Goal: Transaction & Acquisition: Purchase product/service

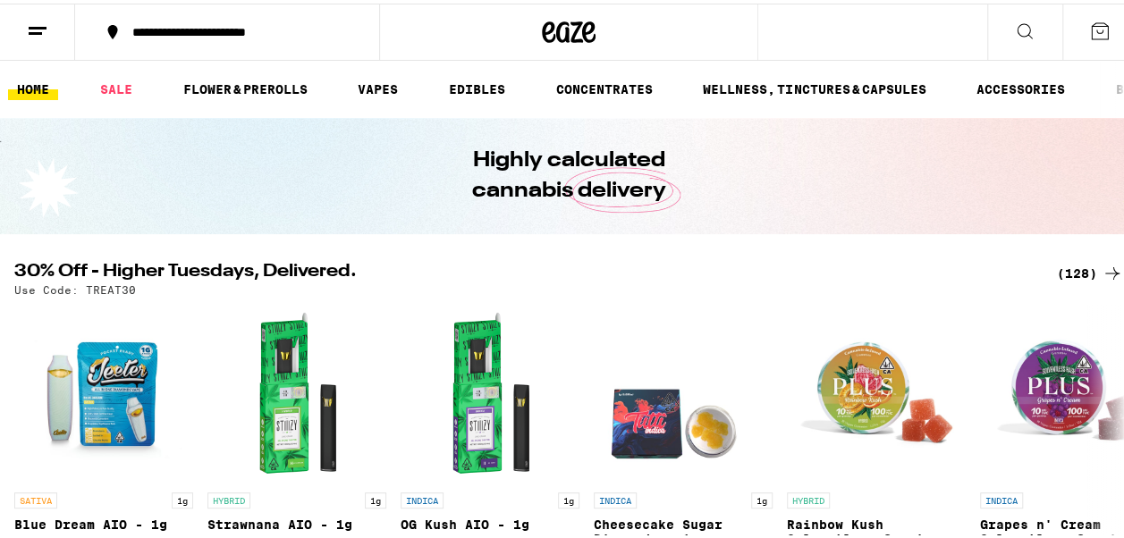
click at [1068, 271] on div "(128)" at bounding box center [1090, 269] width 66 height 21
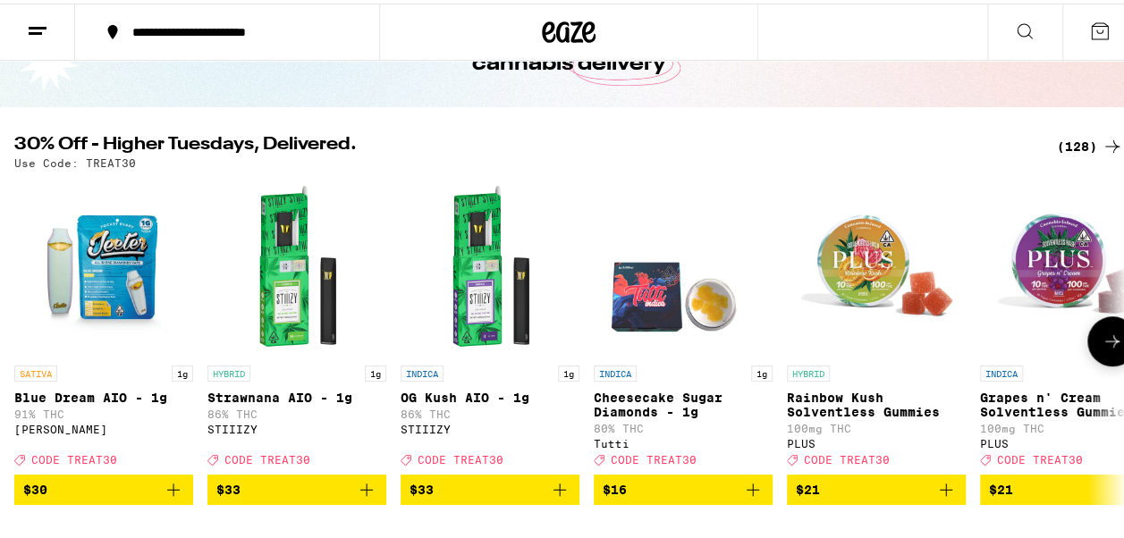
scroll to position [89, 0]
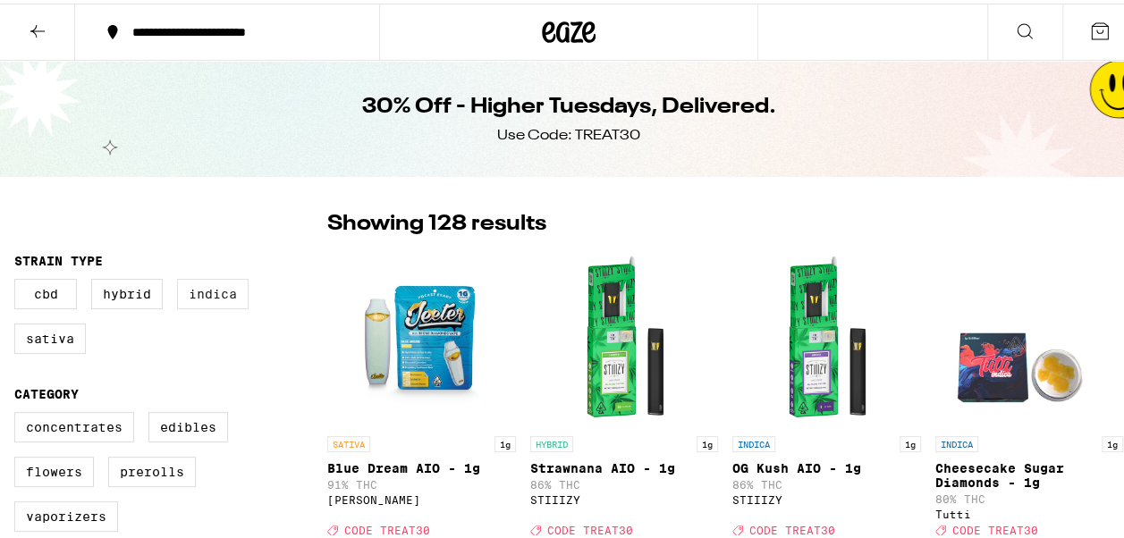
click at [208, 291] on label "Indica" at bounding box center [213, 290] width 72 height 30
click at [19, 279] on input "Indica" at bounding box center [18, 278] width 1 height 1
checkbox input "true"
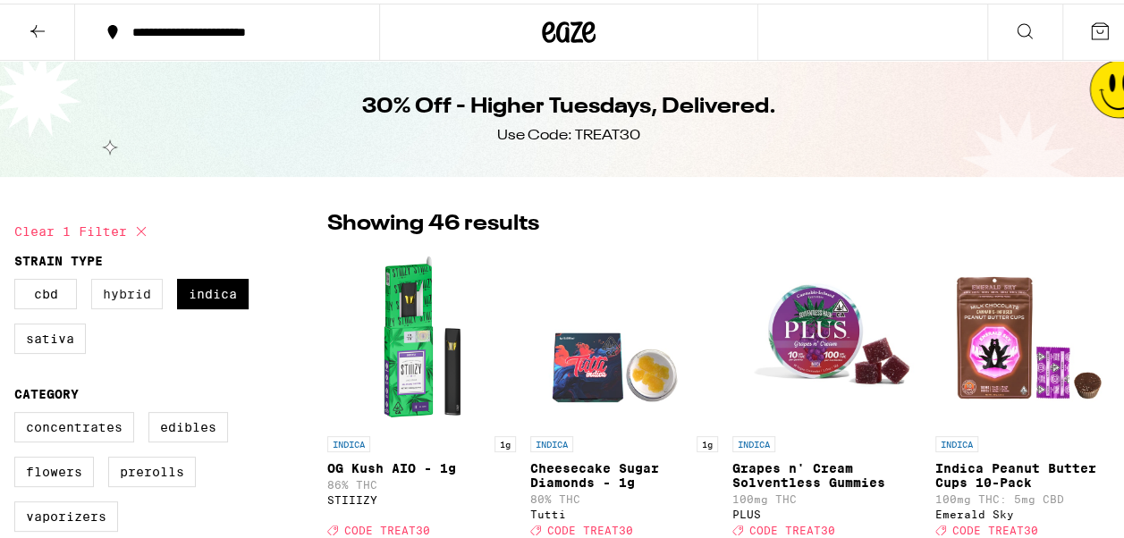
click at [148, 298] on label "Hybrid" at bounding box center [127, 290] width 72 height 30
click at [19, 279] on input "Hybrid" at bounding box center [18, 278] width 1 height 1
checkbox input "true"
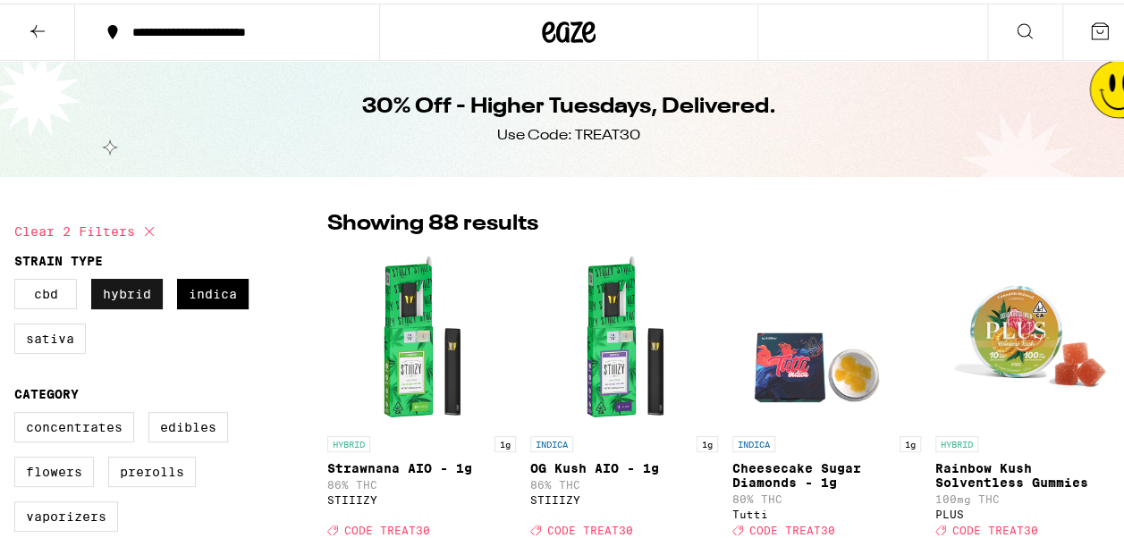
scroll to position [179, 0]
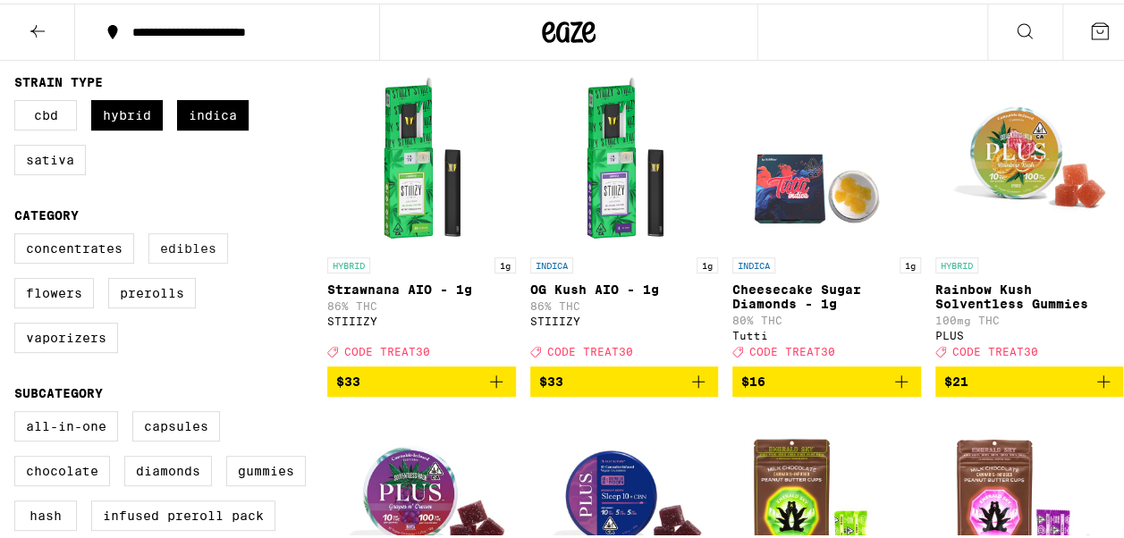
click at [190, 254] on label "Edibles" at bounding box center [188, 245] width 80 height 30
click at [19, 233] on input "Edibles" at bounding box center [18, 233] width 1 height 1
checkbox input "true"
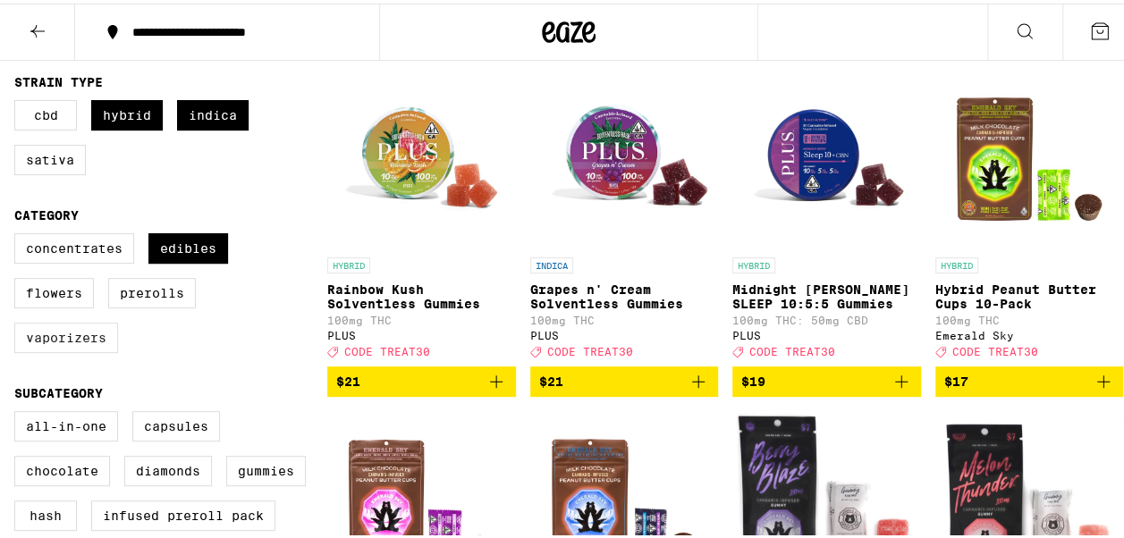
click at [50, 338] on label "Vaporizers" at bounding box center [66, 334] width 104 height 30
click at [19, 233] on input "Vaporizers" at bounding box center [18, 233] width 1 height 1
checkbox input "true"
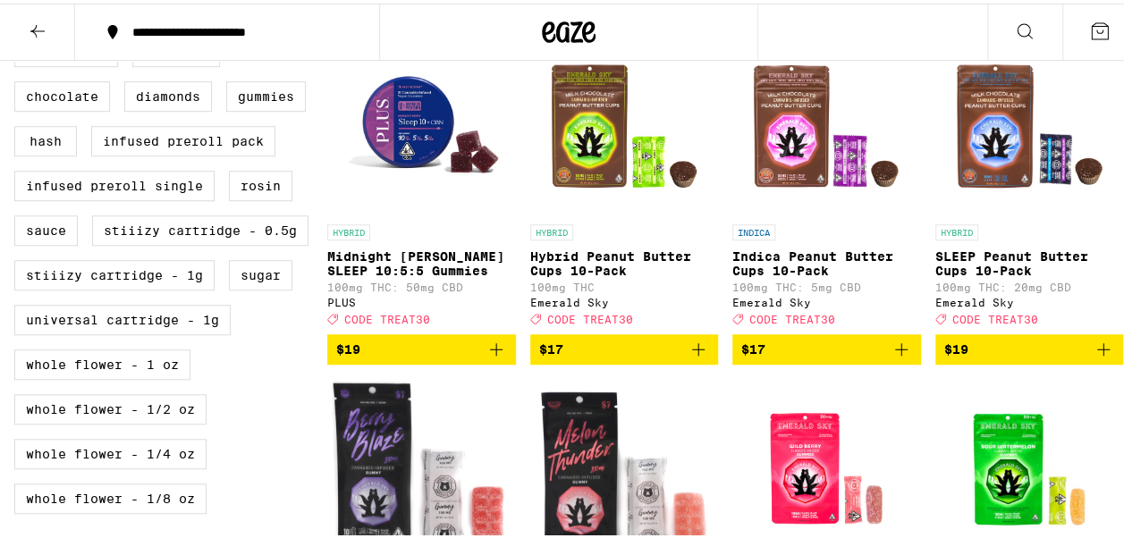
scroll to position [537, 0]
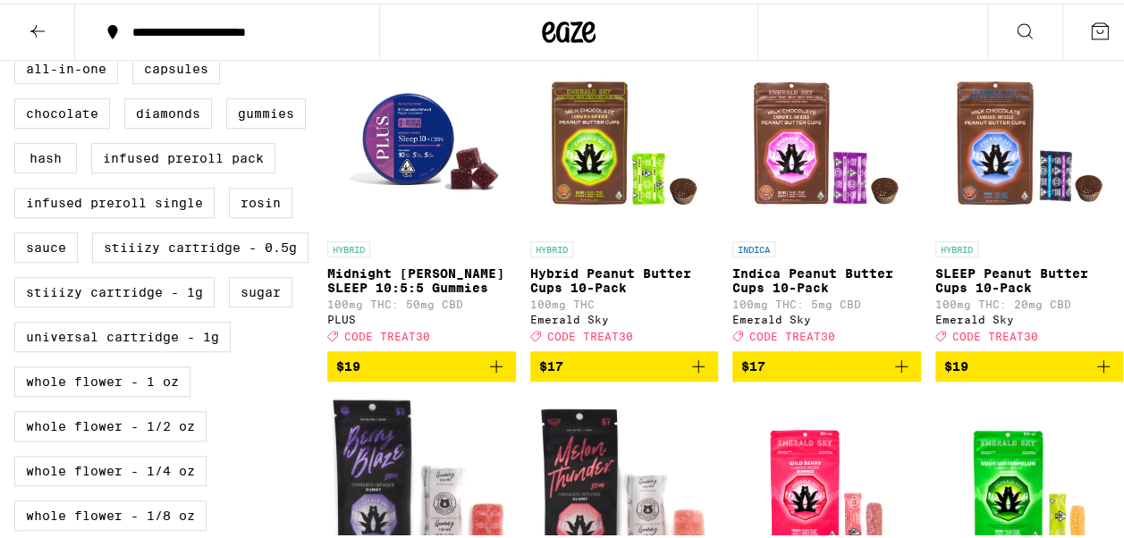
click at [492, 369] on icon "Add to bag" at bounding box center [496, 363] width 13 height 13
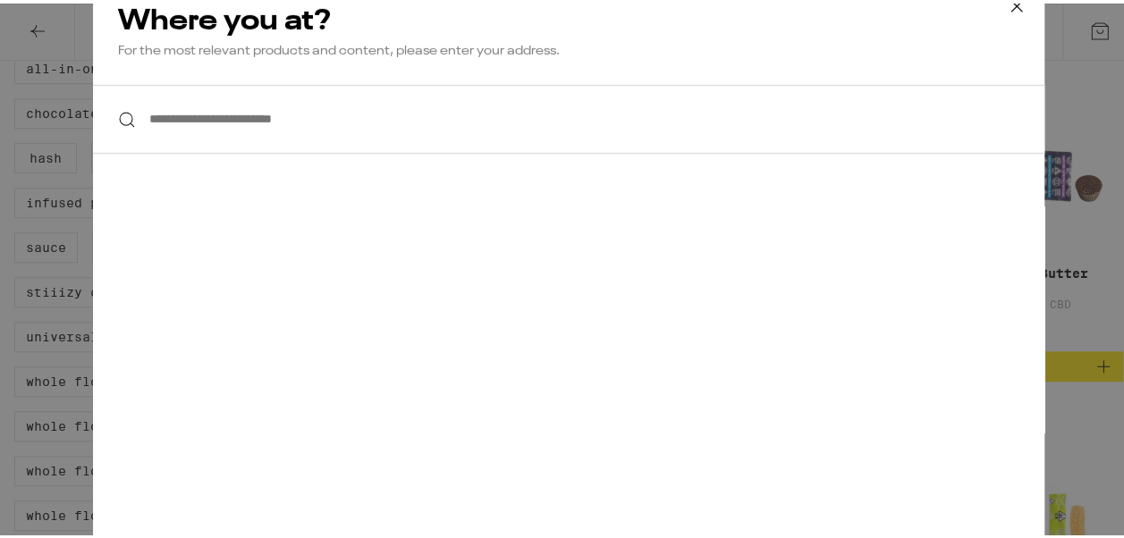
click at [193, 131] on input "**********" at bounding box center [569, 115] width 952 height 69
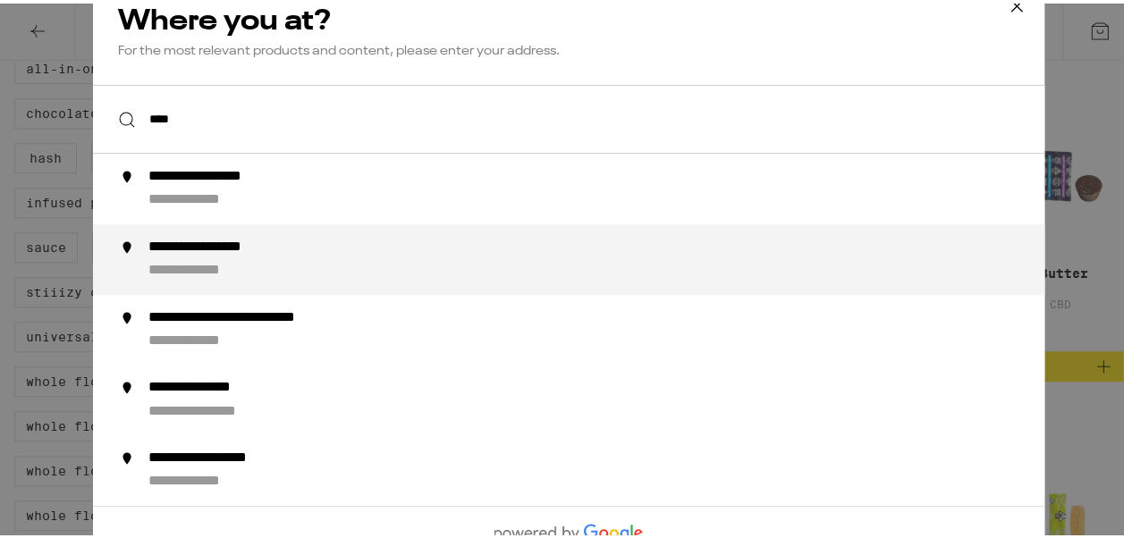
click at [231, 264] on div "**********" at bounding box center [208, 267] width 120 height 19
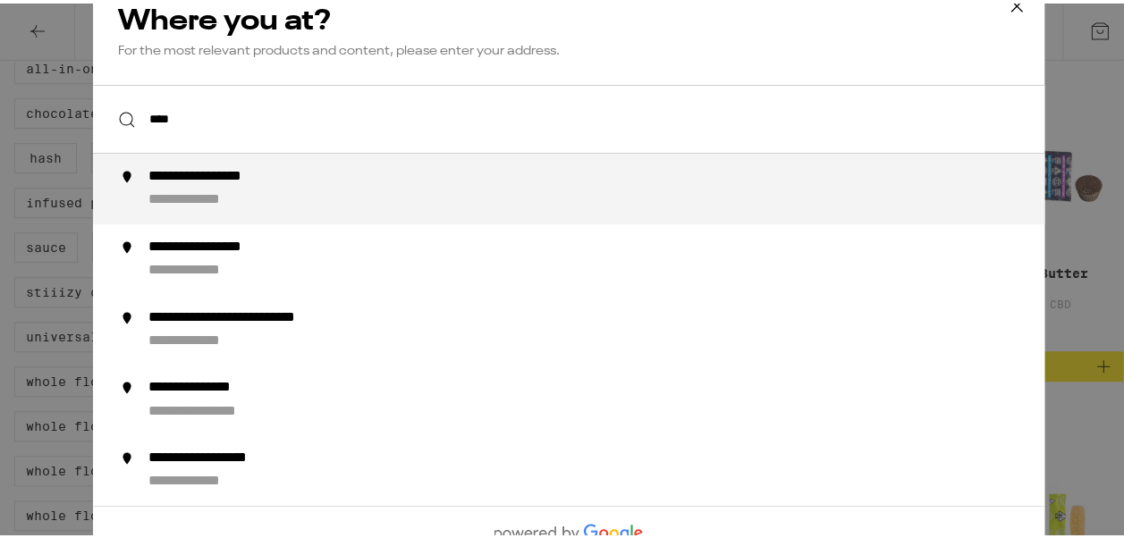
type input "**********"
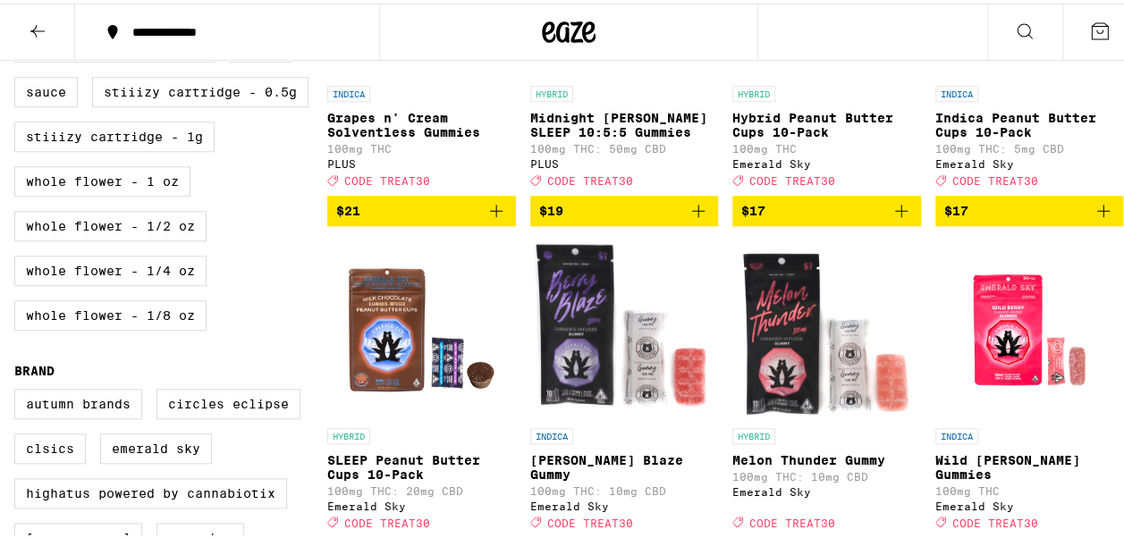
scroll to position [626, 0]
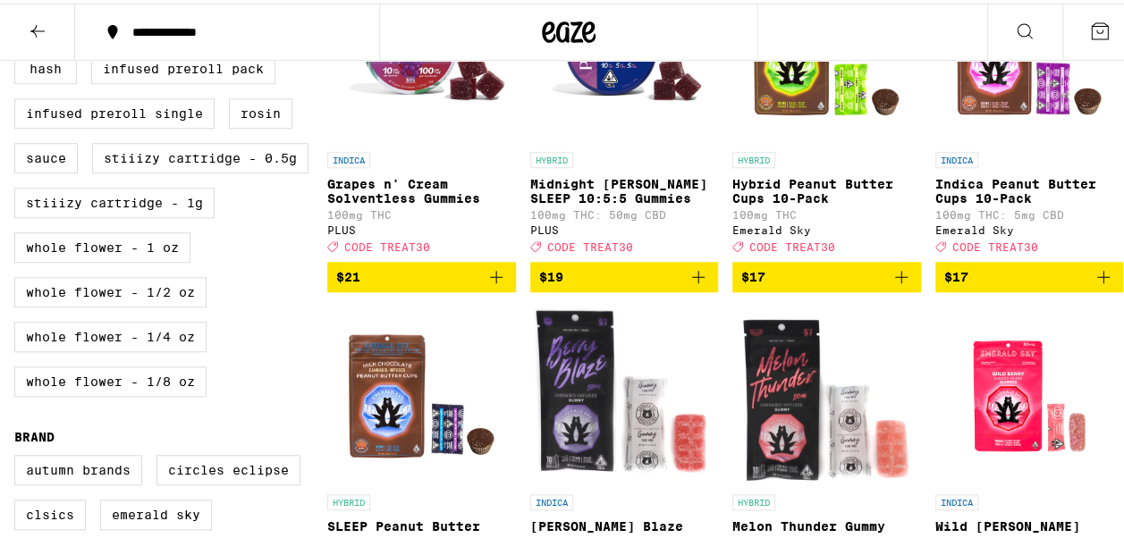
click at [692, 280] on icon "Add to bag" at bounding box center [698, 273] width 13 height 13
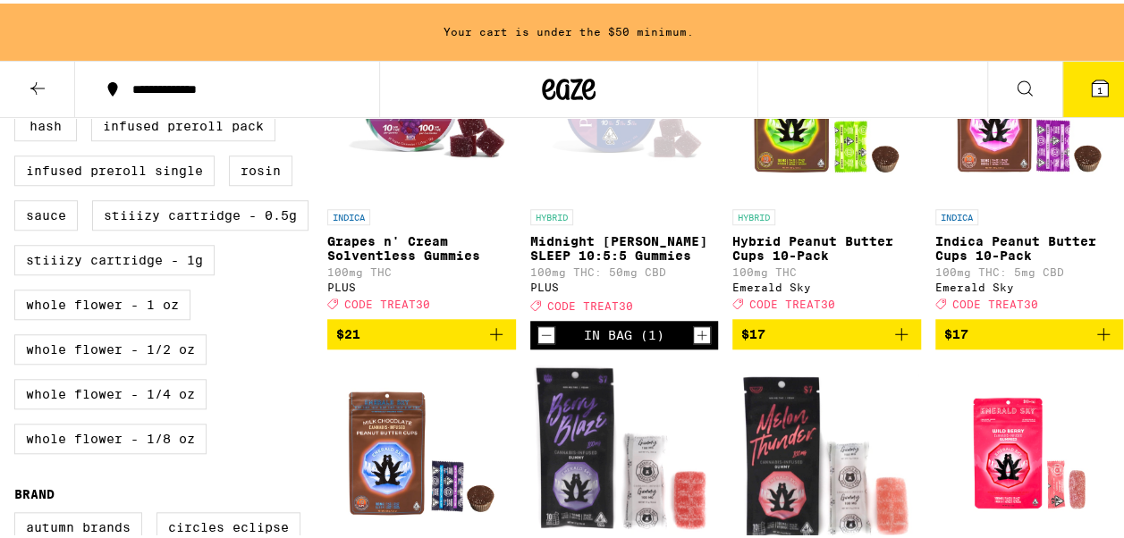
scroll to position [683, 0]
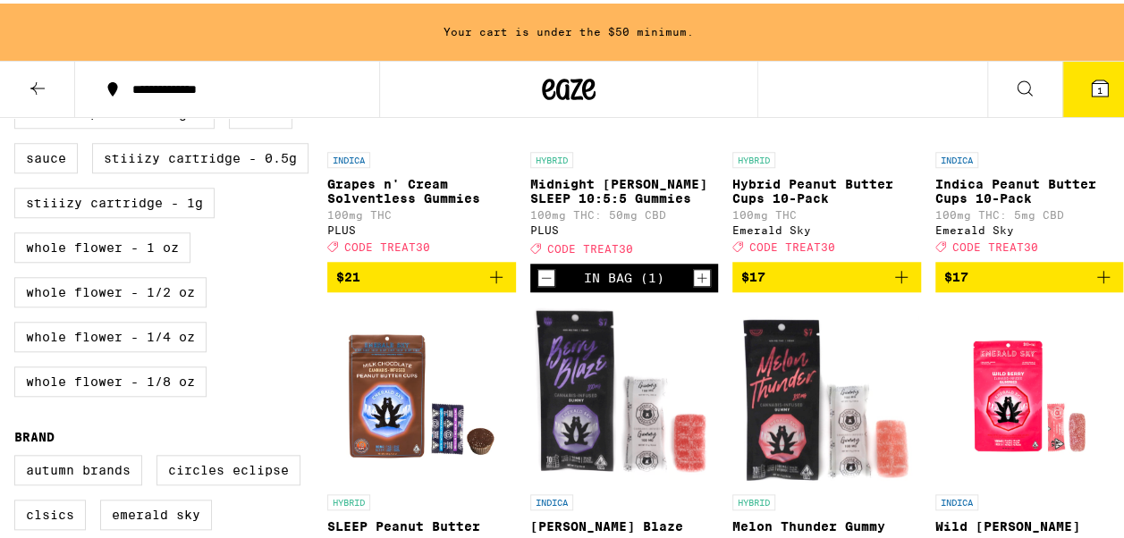
click at [694, 285] on icon "Increment" at bounding box center [702, 274] width 16 height 21
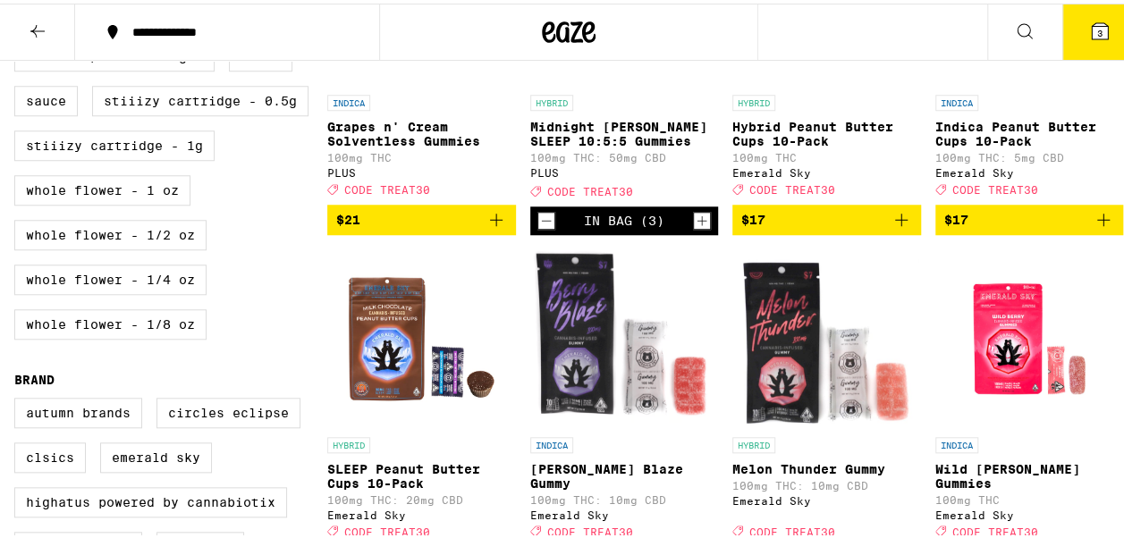
scroll to position [626, 0]
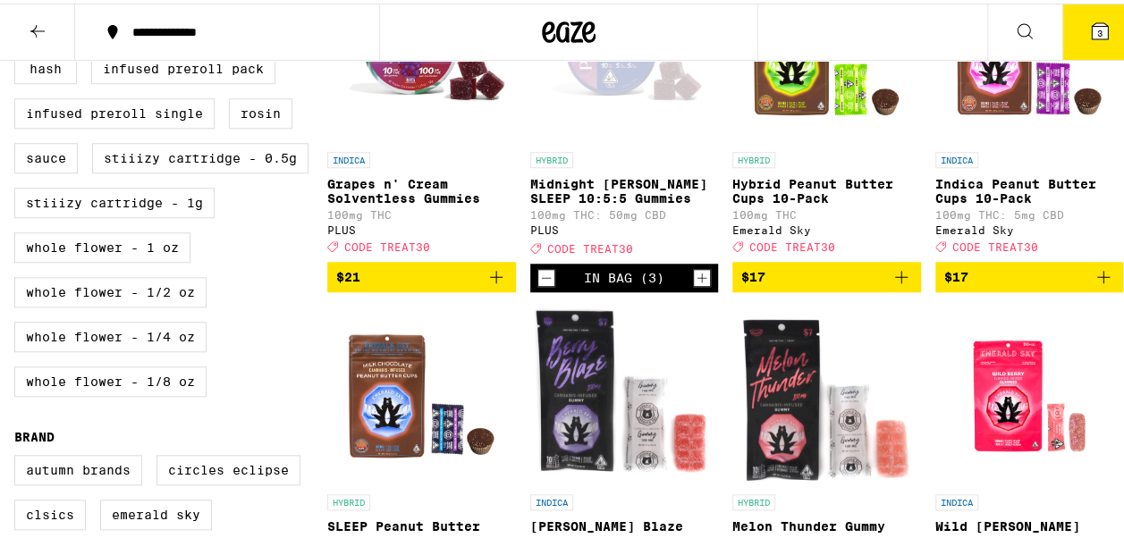
click at [694, 285] on icon "Increment" at bounding box center [702, 274] width 16 height 21
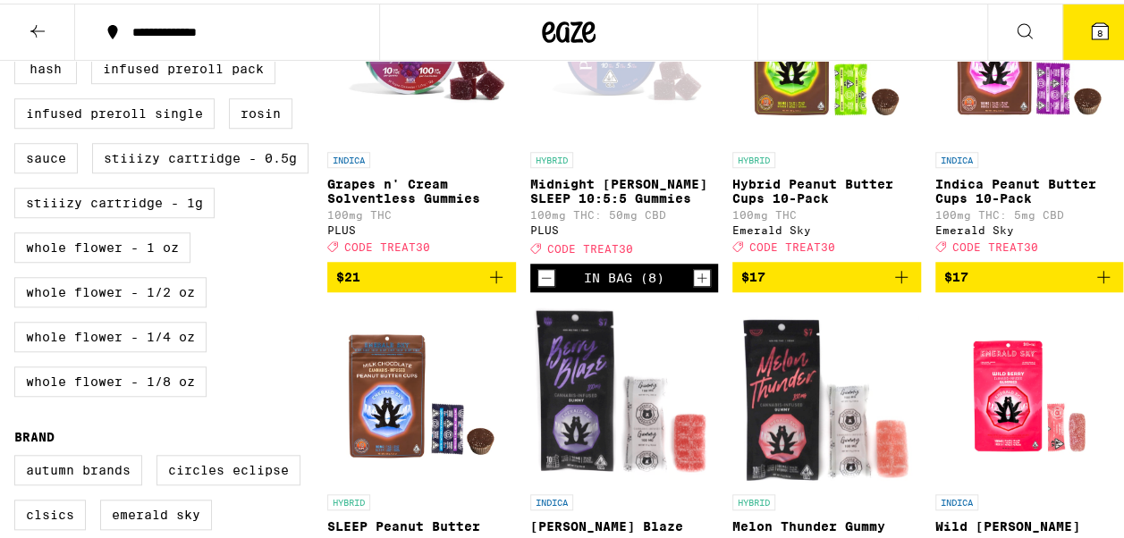
click at [694, 285] on icon "Increment" at bounding box center [702, 274] width 16 height 21
click at [539, 285] on icon "Decrement" at bounding box center [546, 274] width 16 height 21
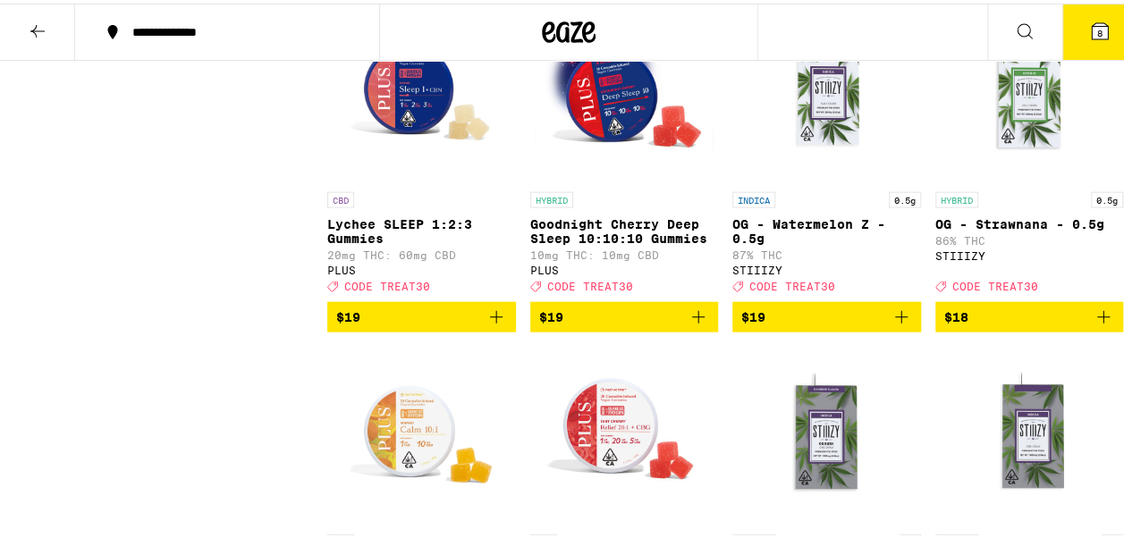
scroll to position [1968, 0]
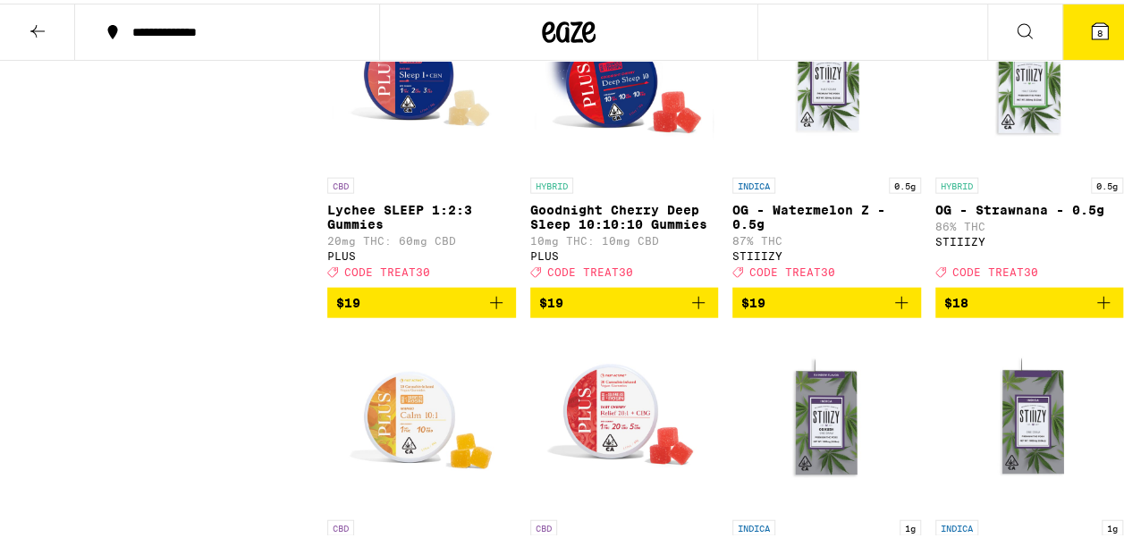
click at [1093, 310] on icon "Add to bag" at bounding box center [1103, 299] width 21 height 21
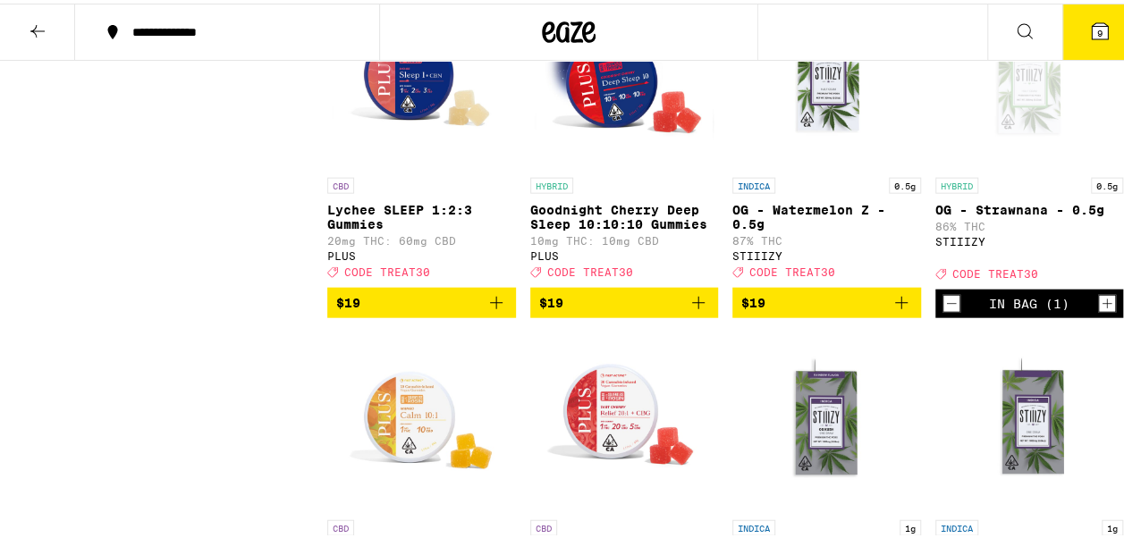
click at [896, 310] on icon "Add to bag" at bounding box center [901, 299] width 21 height 21
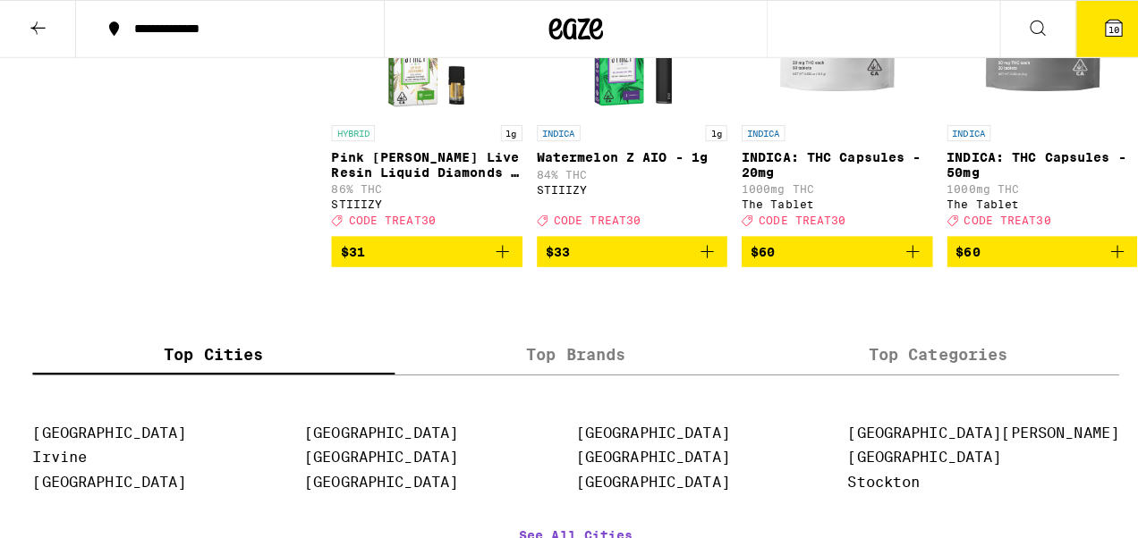
scroll to position [3399, 0]
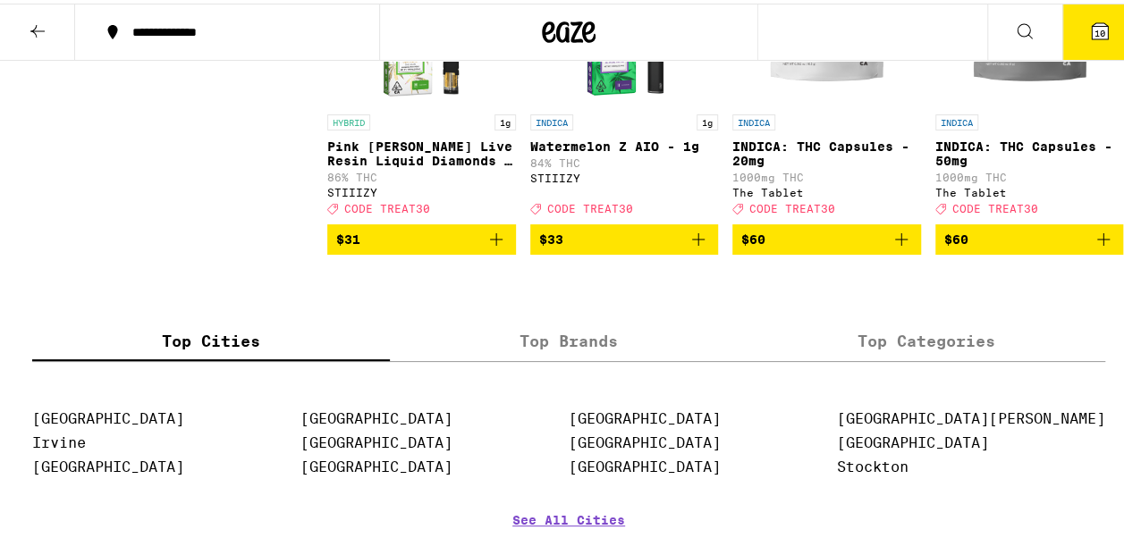
click at [987, 102] on img "Open page for INDICA: THC Capsules - 50mg from The Tablet" at bounding box center [1029, 12] width 179 height 179
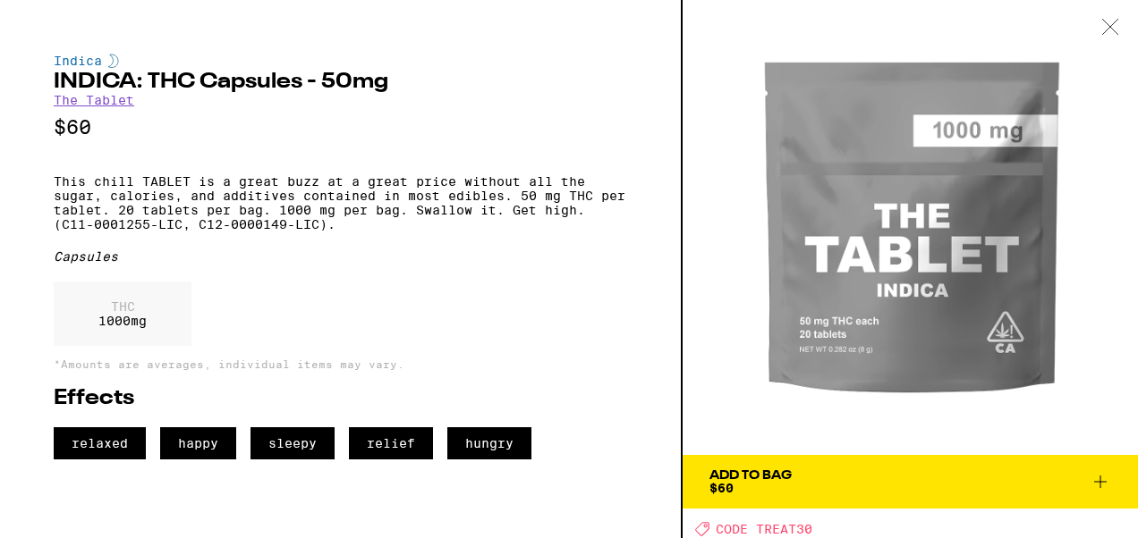
click at [1115, 29] on icon at bounding box center [1110, 27] width 18 height 16
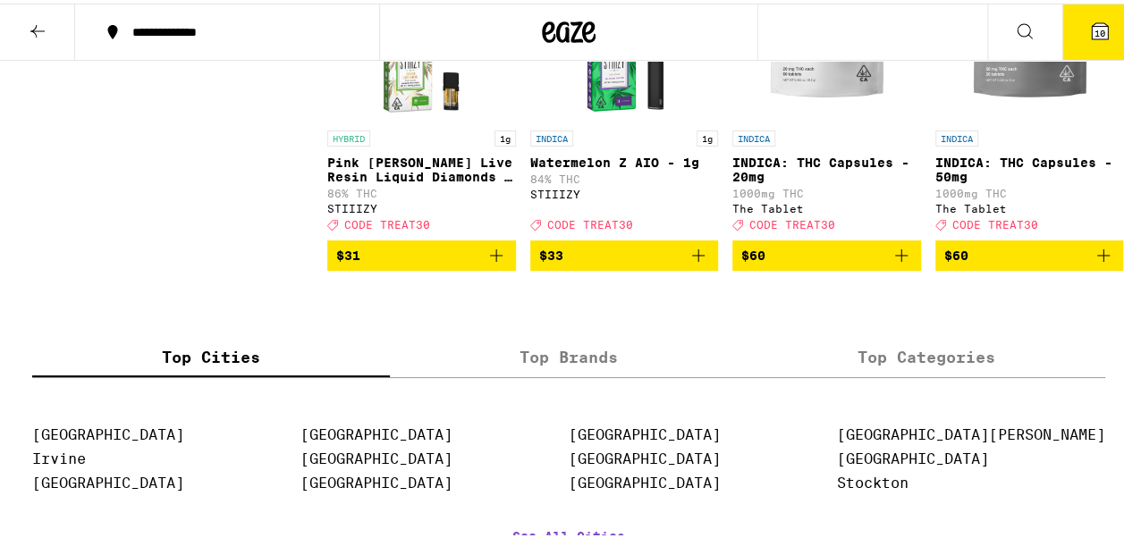
scroll to position [3399, 0]
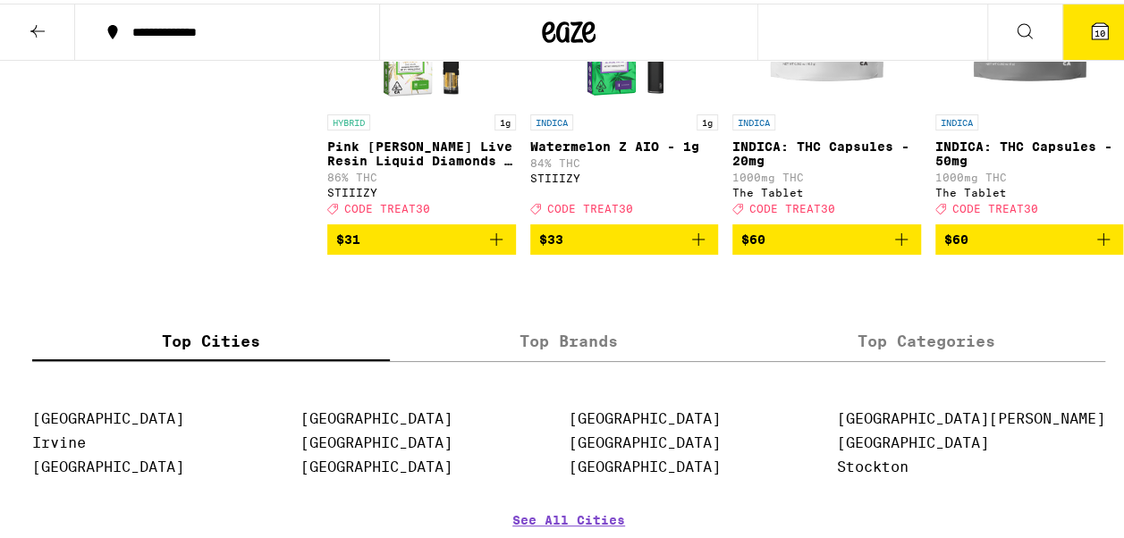
click at [1093, 247] on icon "Add to bag" at bounding box center [1103, 235] width 21 height 21
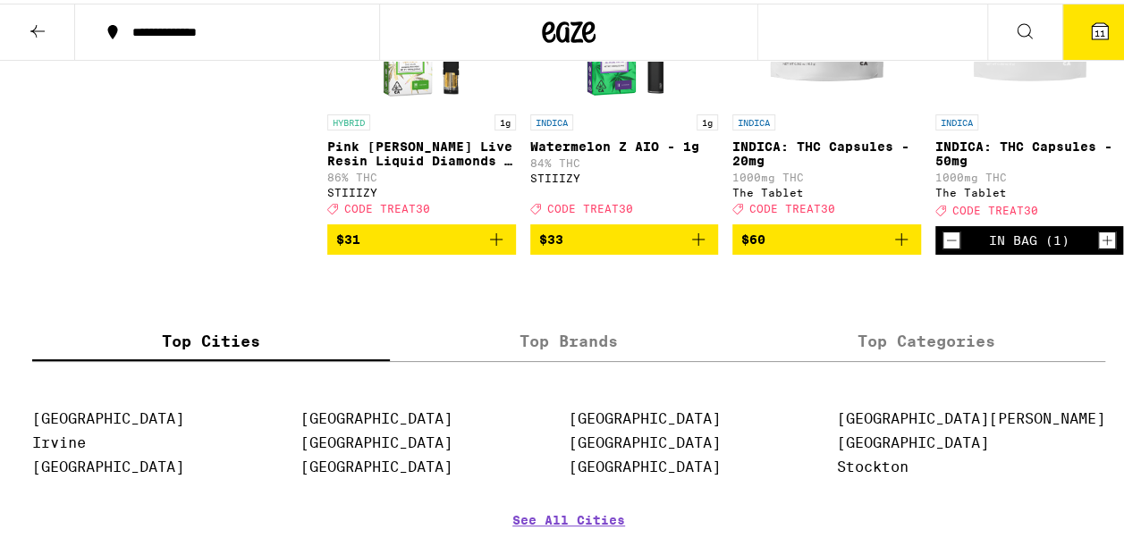
click at [1099, 248] on icon "Increment" at bounding box center [1107, 236] width 16 height 21
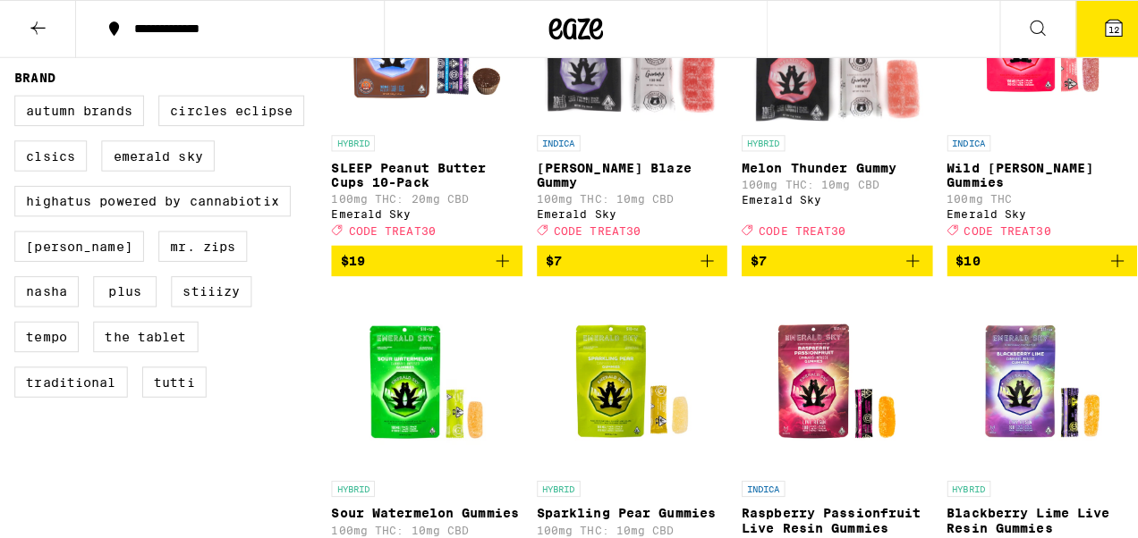
scroll to position [894, 0]
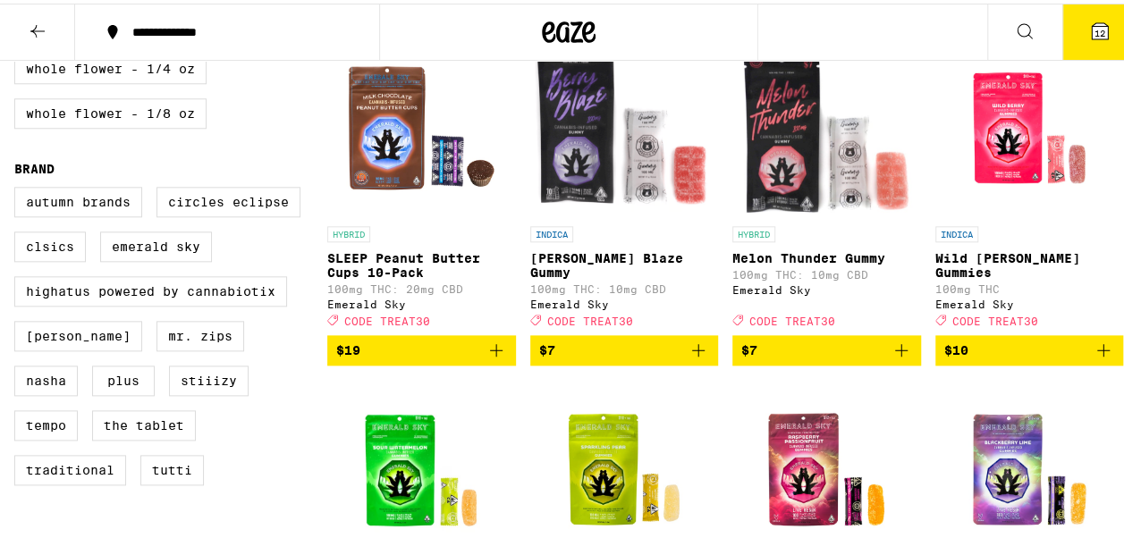
click at [692, 358] on icon "Add to bag" at bounding box center [698, 346] width 21 height 21
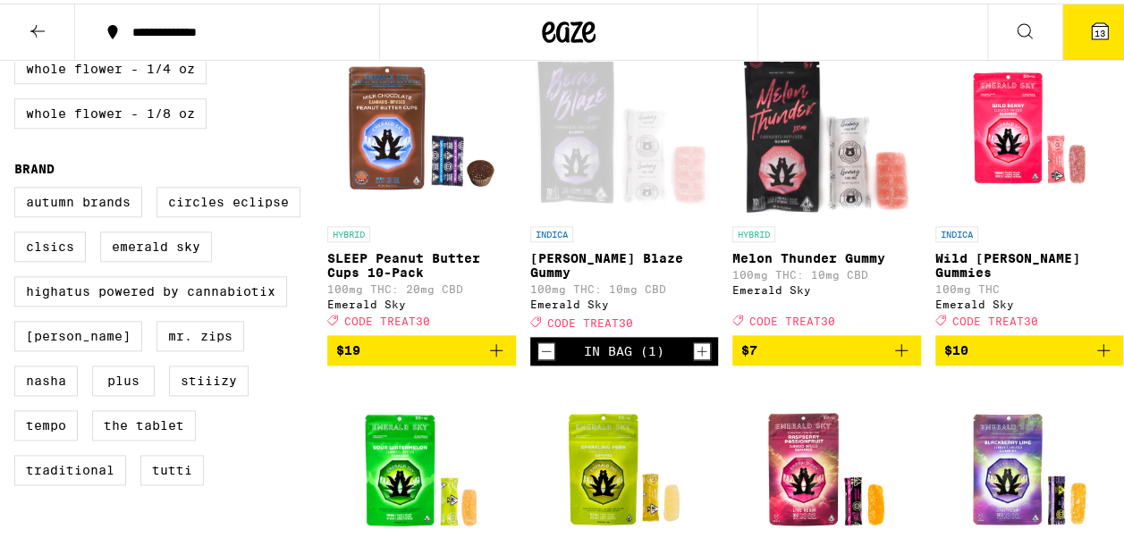
click at [694, 359] on icon "Increment" at bounding box center [702, 347] width 16 height 21
click at [1092, 23] on icon at bounding box center [1100, 28] width 16 height 16
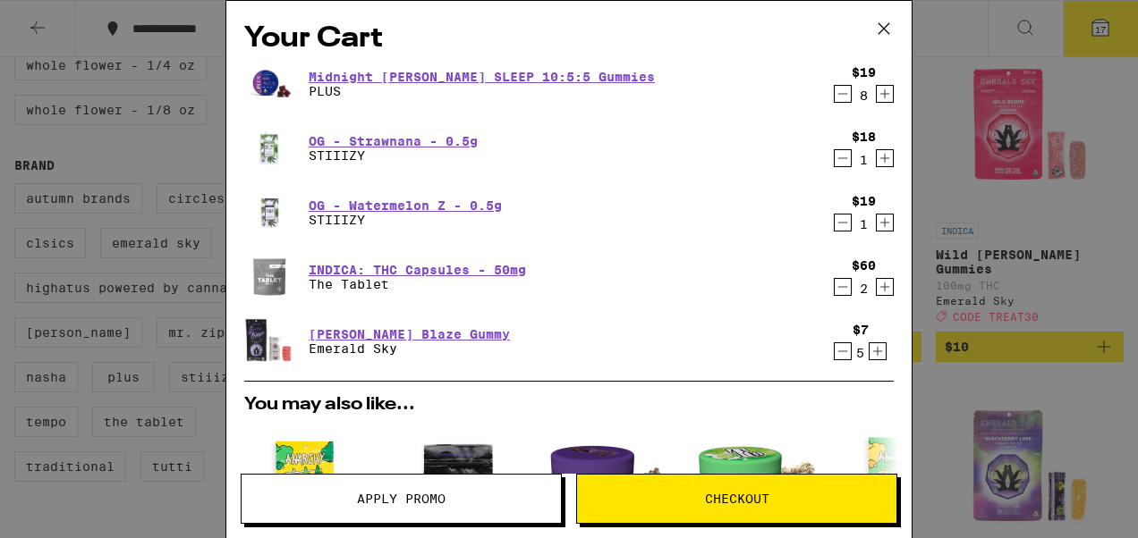
click at [887, 23] on icon at bounding box center [883, 28] width 27 height 27
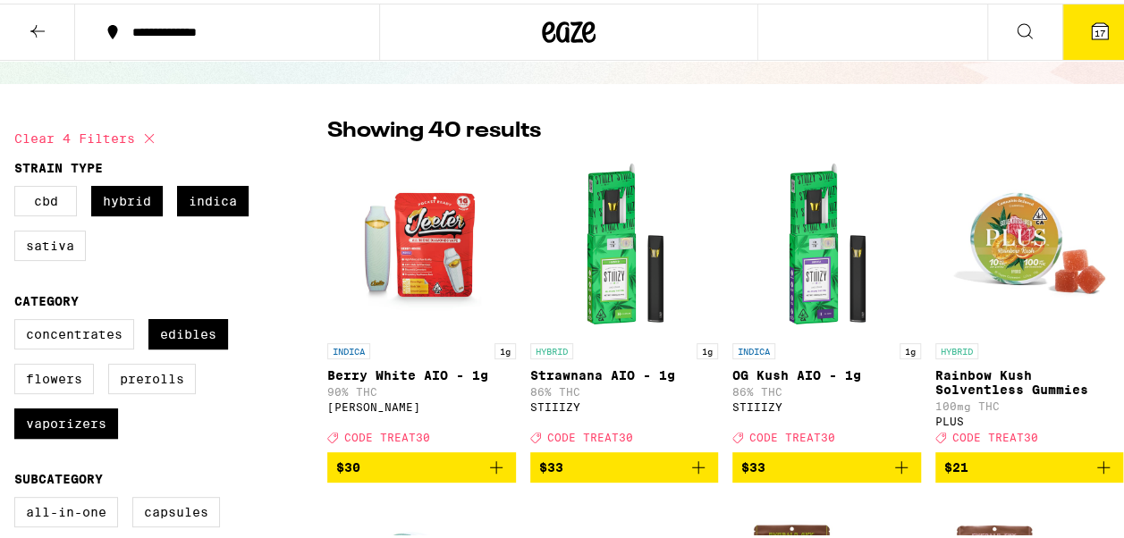
scroll to position [179, 0]
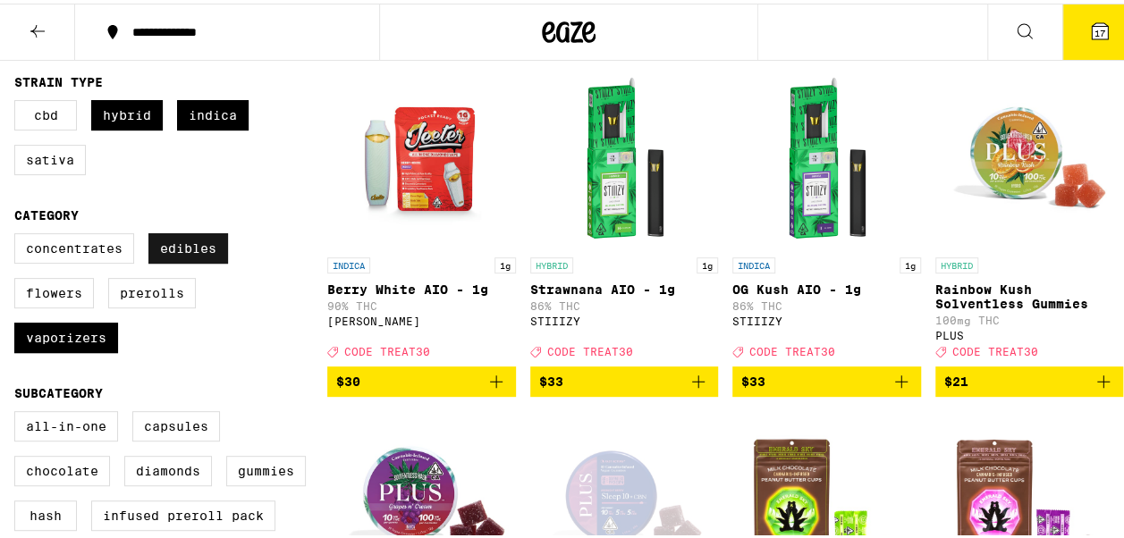
click at [193, 256] on label "Edibles" at bounding box center [188, 245] width 80 height 30
click at [19, 233] on input "Edibles" at bounding box center [18, 233] width 1 height 1
checkbox input "false"
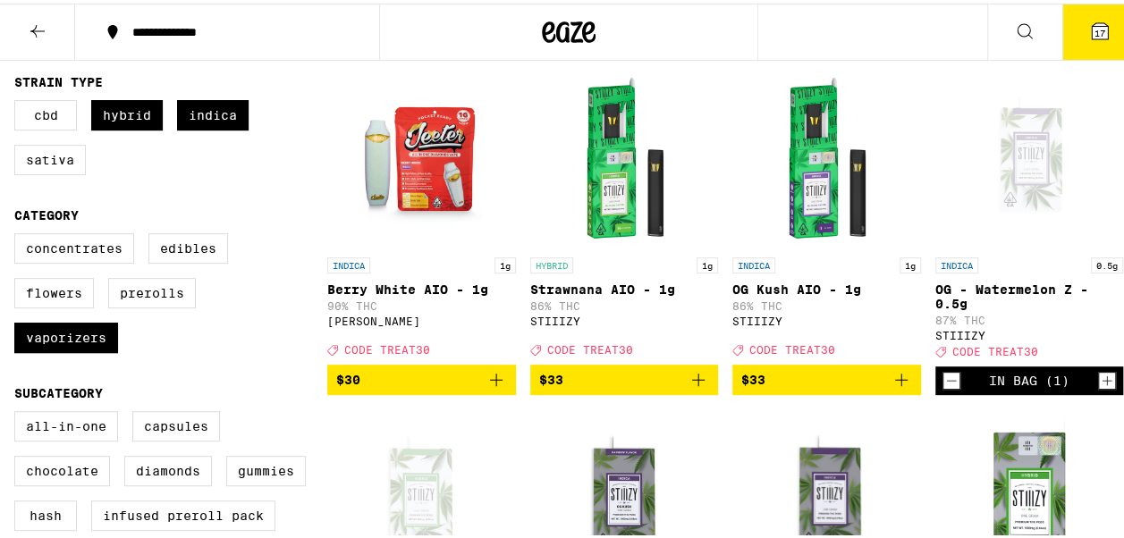
scroll to position [179, 0]
drag, startPoint x: 70, startPoint y: 253, endPoint x: 74, endPoint y: 327, distance: 74.4
click at [70, 253] on label "Concentrates" at bounding box center [74, 245] width 120 height 30
click at [19, 233] on input "Concentrates" at bounding box center [18, 233] width 1 height 1
checkbox input "true"
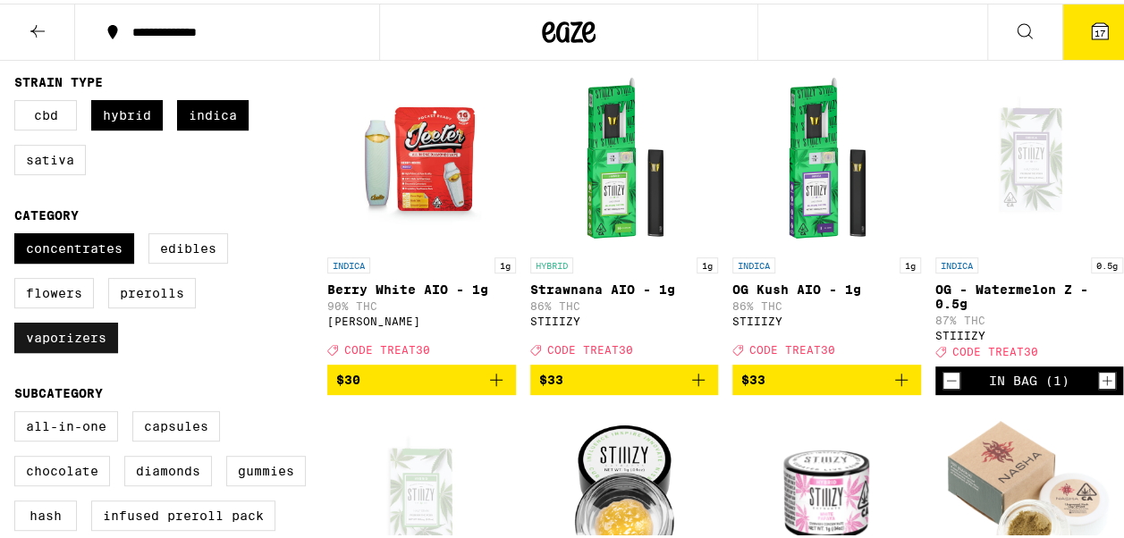
click at [77, 350] on label "Vaporizers" at bounding box center [66, 334] width 104 height 30
click at [19, 233] on input "Vaporizers" at bounding box center [18, 233] width 1 height 1
checkbox input "false"
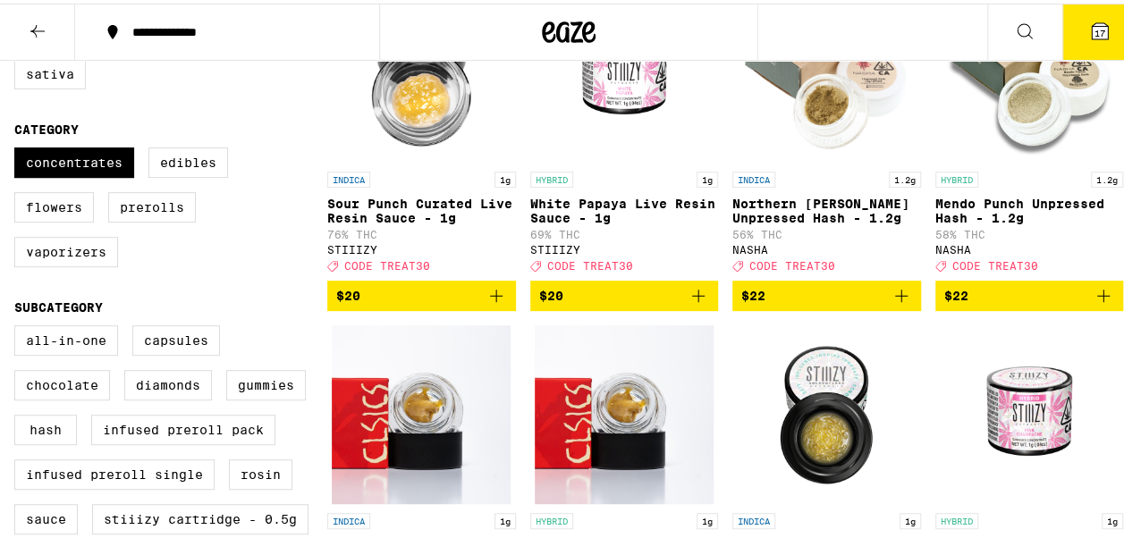
scroll to position [268, 0]
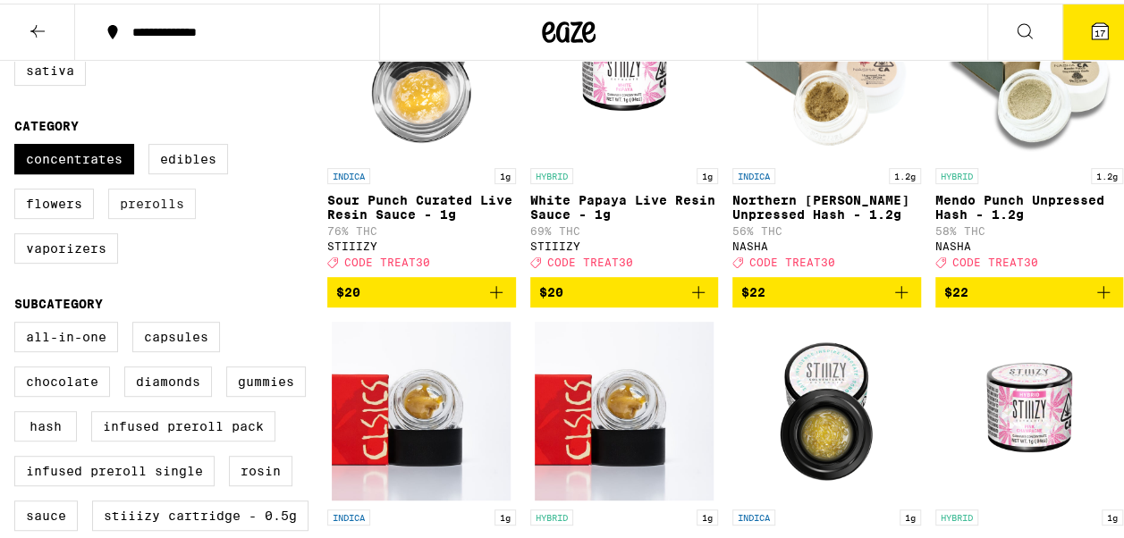
click at [163, 216] on label "Prerolls" at bounding box center [152, 200] width 88 height 30
click at [19, 144] on input "Prerolls" at bounding box center [18, 143] width 1 height 1
checkbox input "true"
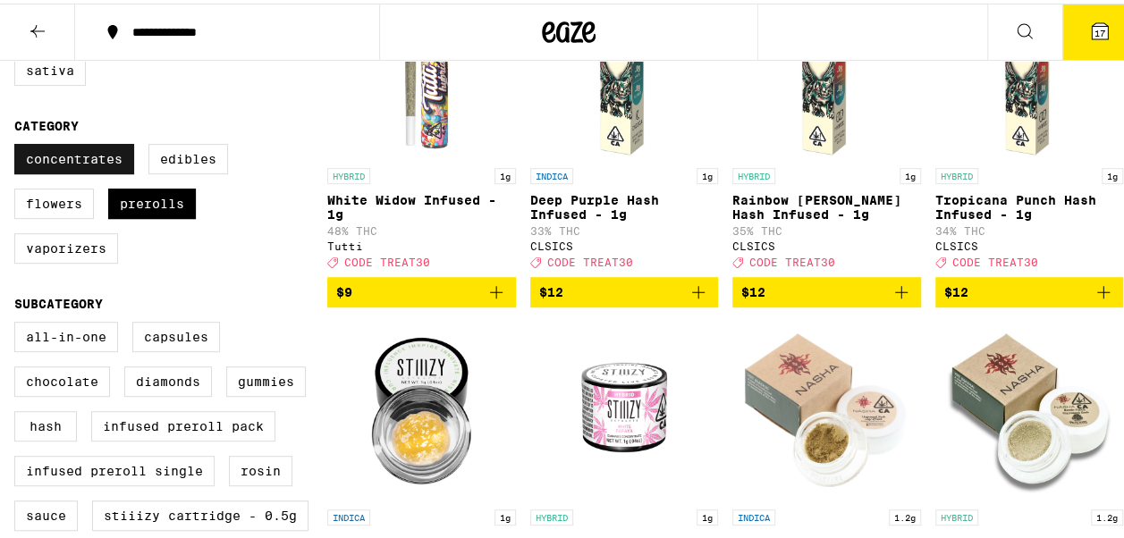
click at [91, 163] on label "Concentrates" at bounding box center [74, 155] width 120 height 30
click at [19, 144] on input "Concentrates" at bounding box center [18, 143] width 1 height 1
checkbox input "false"
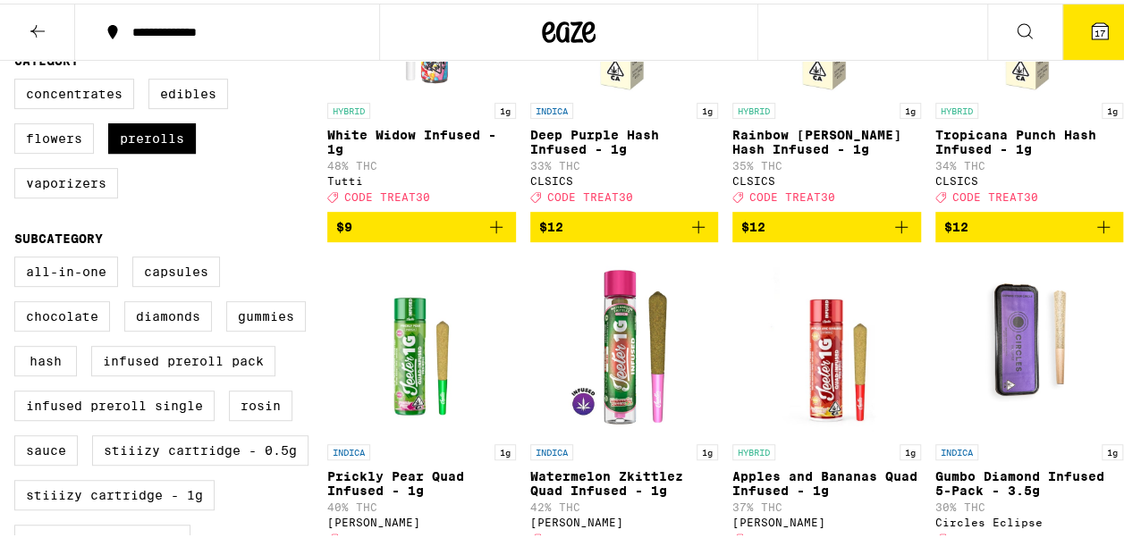
scroll to position [268, 0]
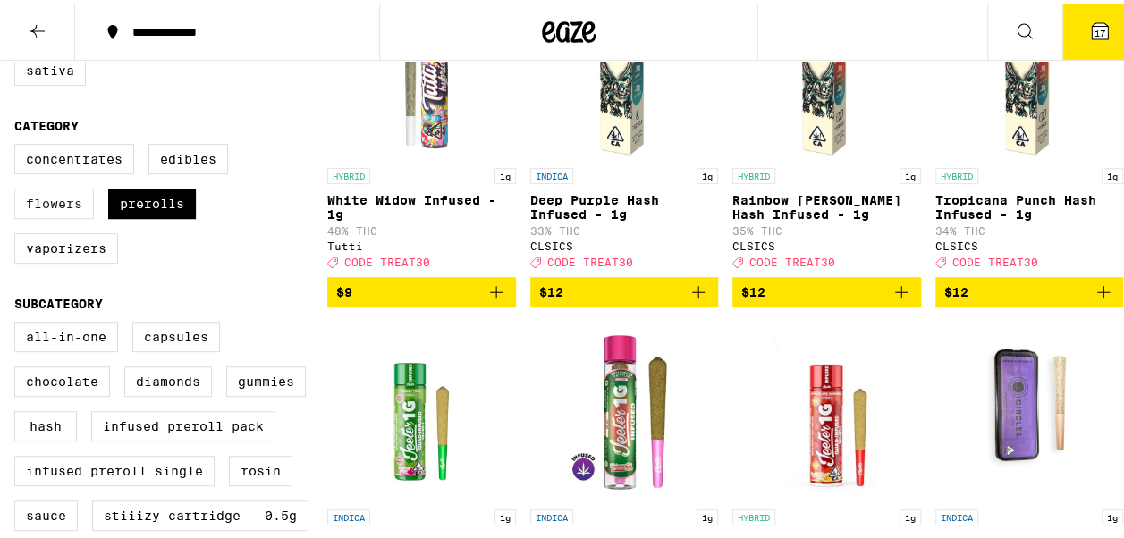
click at [44, 209] on label "Flowers" at bounding box center [54, 200] width 80 height 30
click at [19, 144] on input "Flowers" at bounding box center [18, 143] width 1 height 1
checkbox input "true"
click at [175, 210] on label "Prerolls" at bounding box center [152, 200] width 88 height 30
click at [19, 144] on input "Prerolls" at bounding box center [18, 143] width 1 height 1
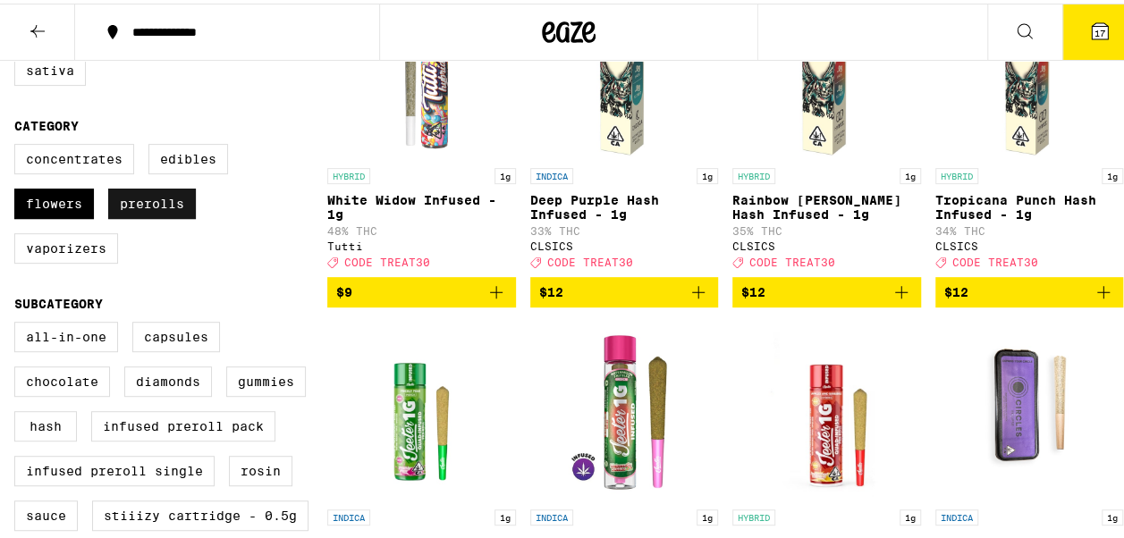
checkbox input "false"
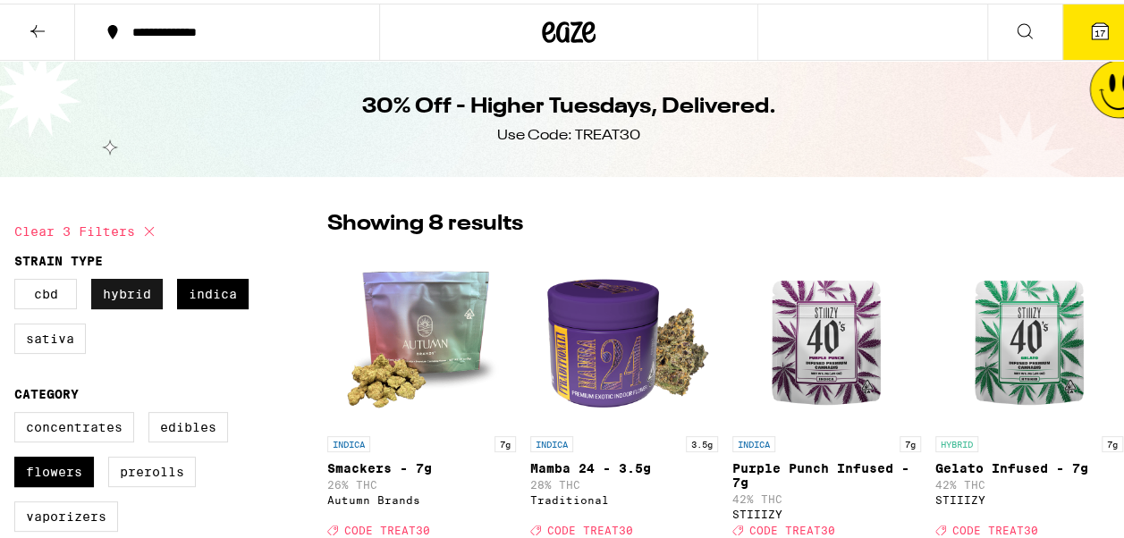
click at [139, 289] on label "Hybrid" at bounding box center [127, 290] width 72 height 30
click at [19, 279] on input "Hybrid" at bounding box center [18, 278] width 1 height 1
checkbox input "false"
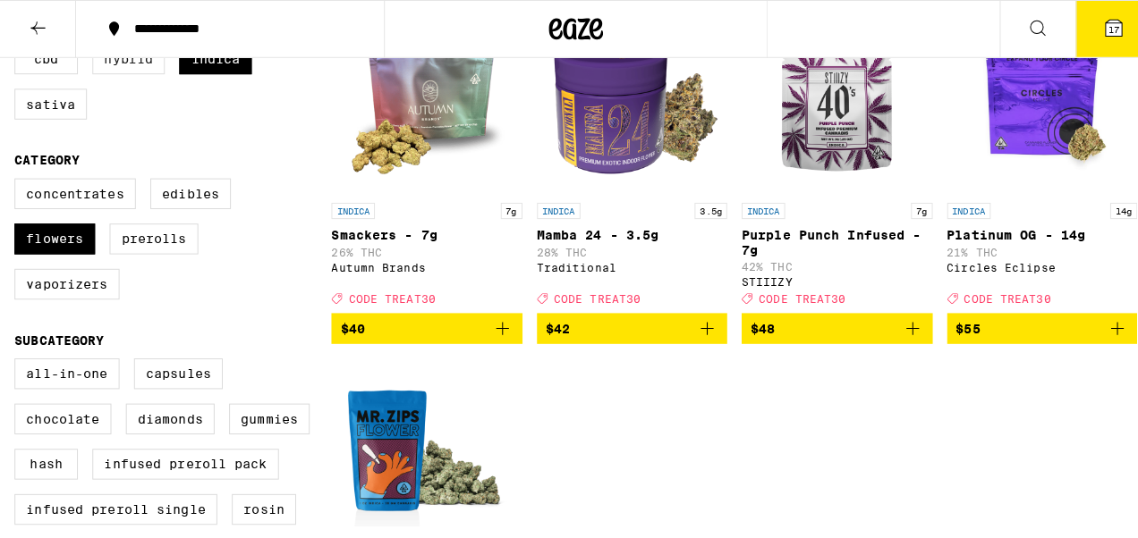
scroll to position [179, 0]
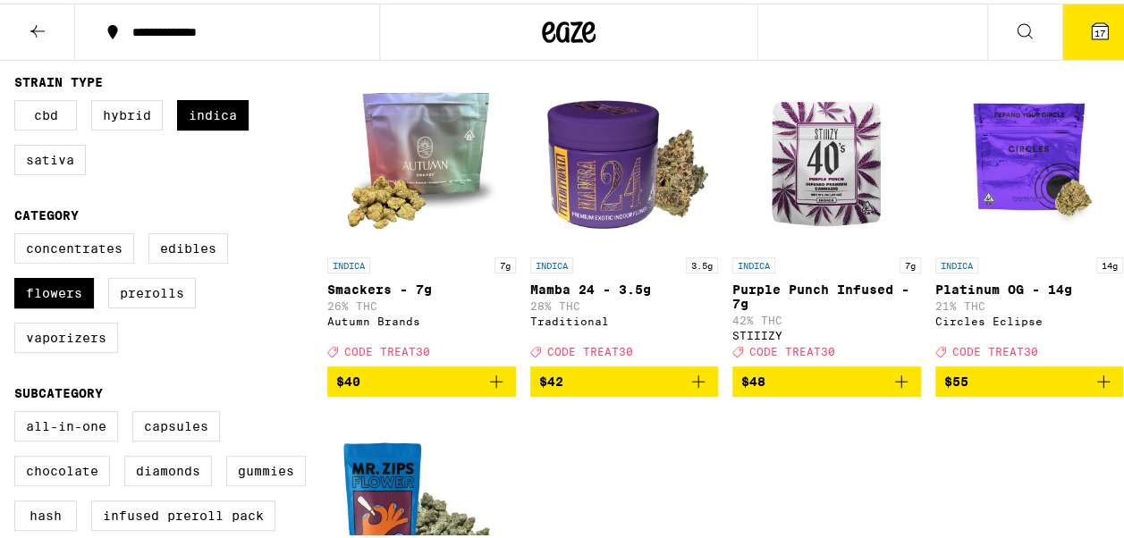
click at [798, 163] on img "Open page for Purple Punch Infused - 7g from STIIIZY" at bounding box center [826, 155] width 179 height 179
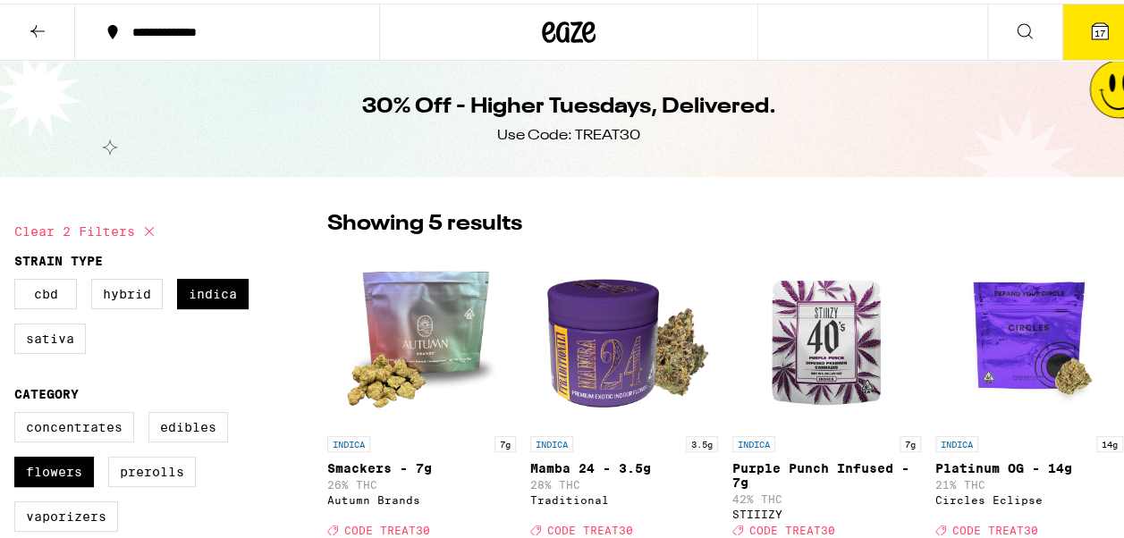
click at [156, 229] on icon at bounding box center [149, 227] width 21 height 21
checkbox input "false"
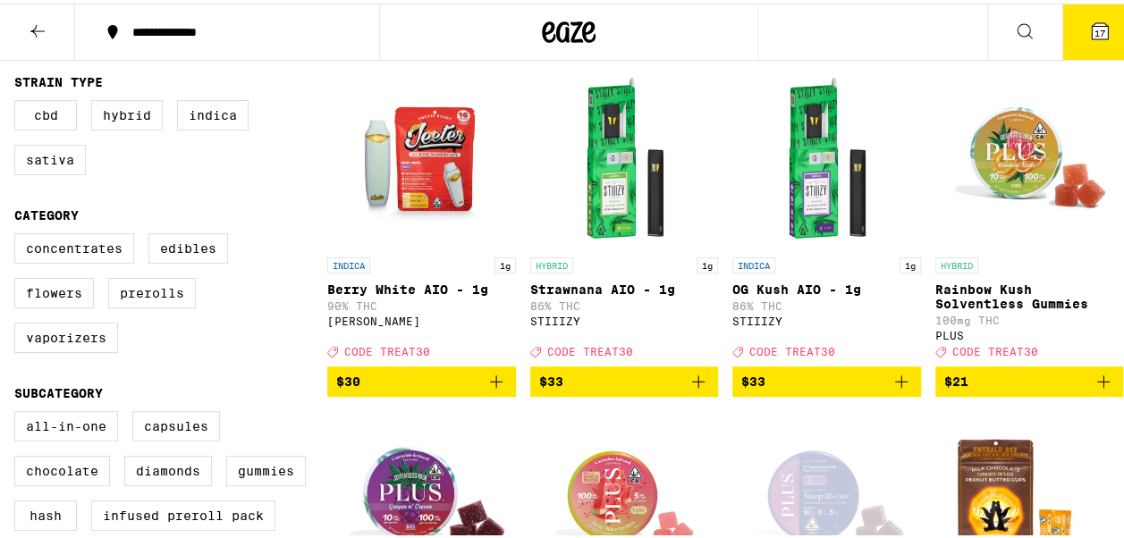
scroll to position [268, 0]
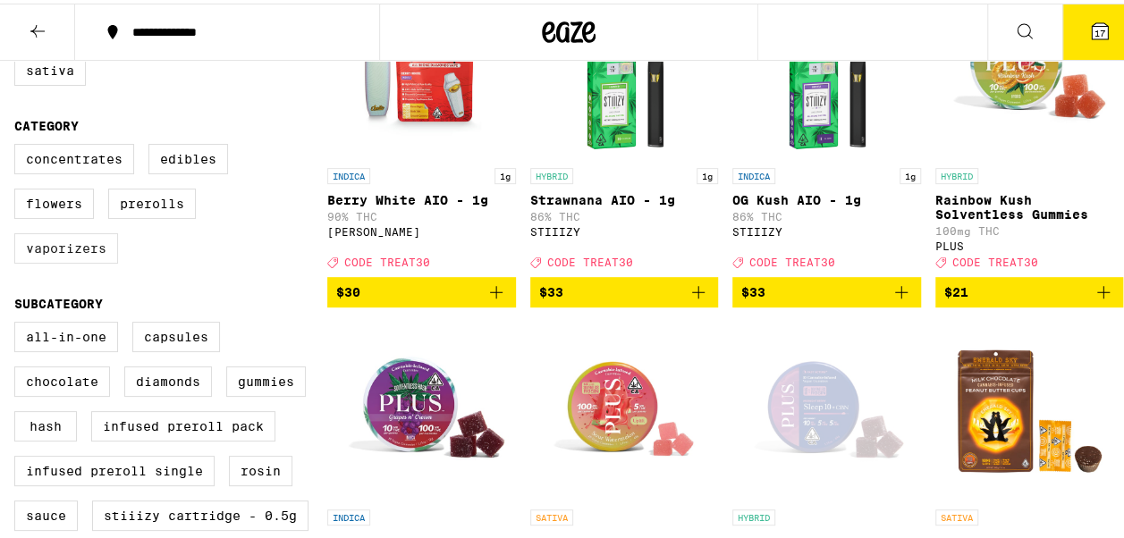
click at [51, 260] on label "Vaporizers" at bounding box center [66, 245] width 104 height 30
click at [19, 144] on input "Vaporizers" at bounding box center [18, 143] width 1 height 1
checkbox input "true"
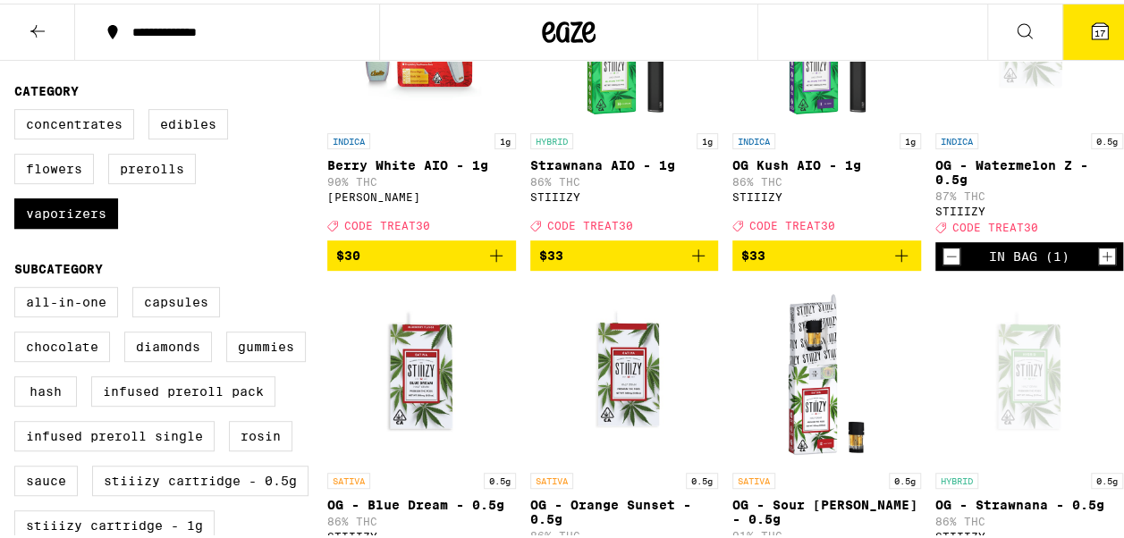
scroll to position [358, 0]
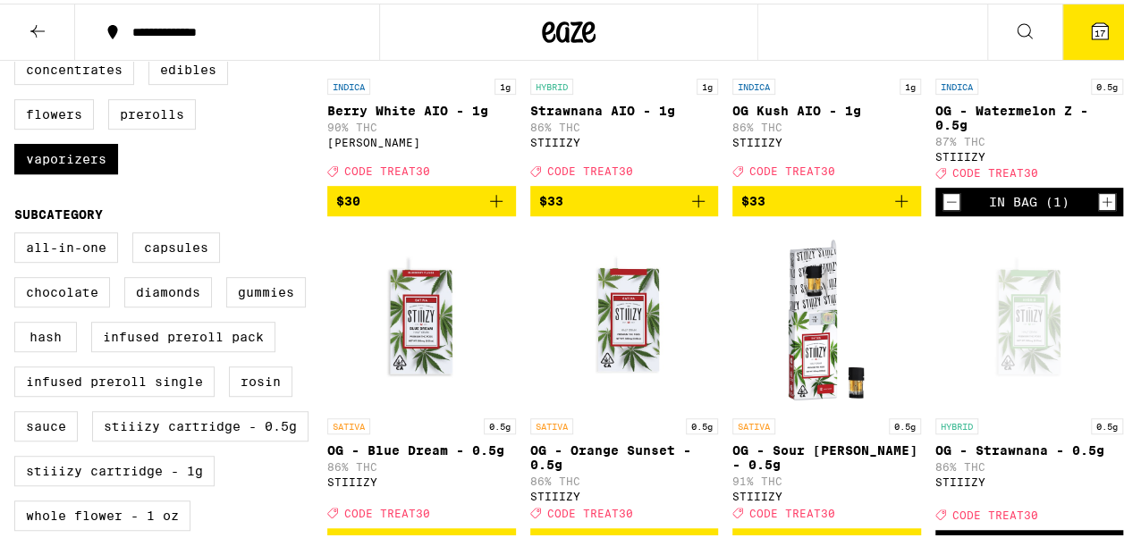
click at [1099, 209] on icon "Increment" at bounding box center [1107, 198] width 16 height 21
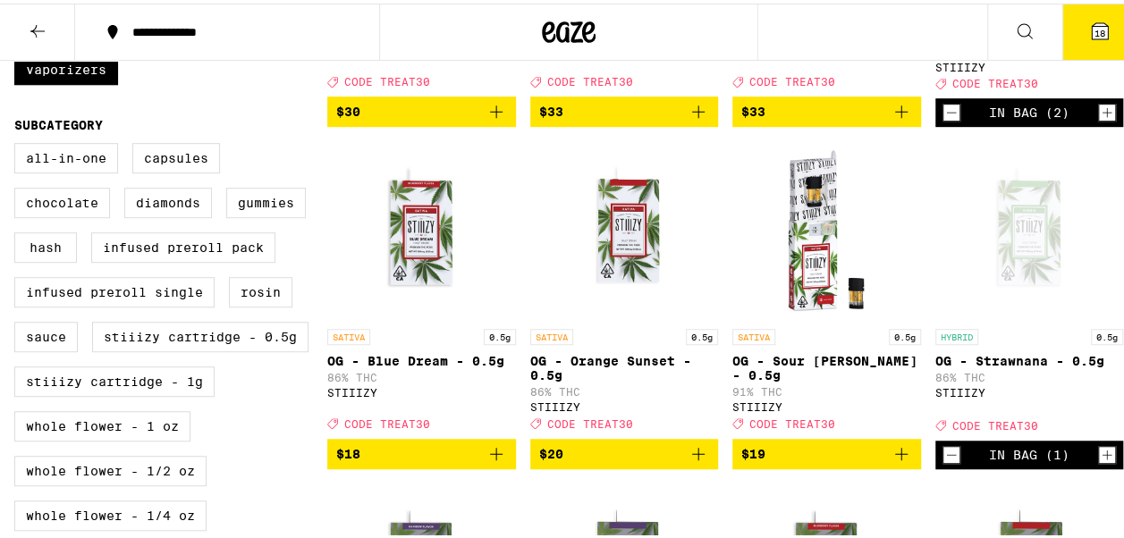
click at [1099, 462] on icon "Increment" at bounding box center [1107, 451] width 16 height 21
click at [1095, 34] on span "19" at bounding box center [1100, 29] width 11 height 11
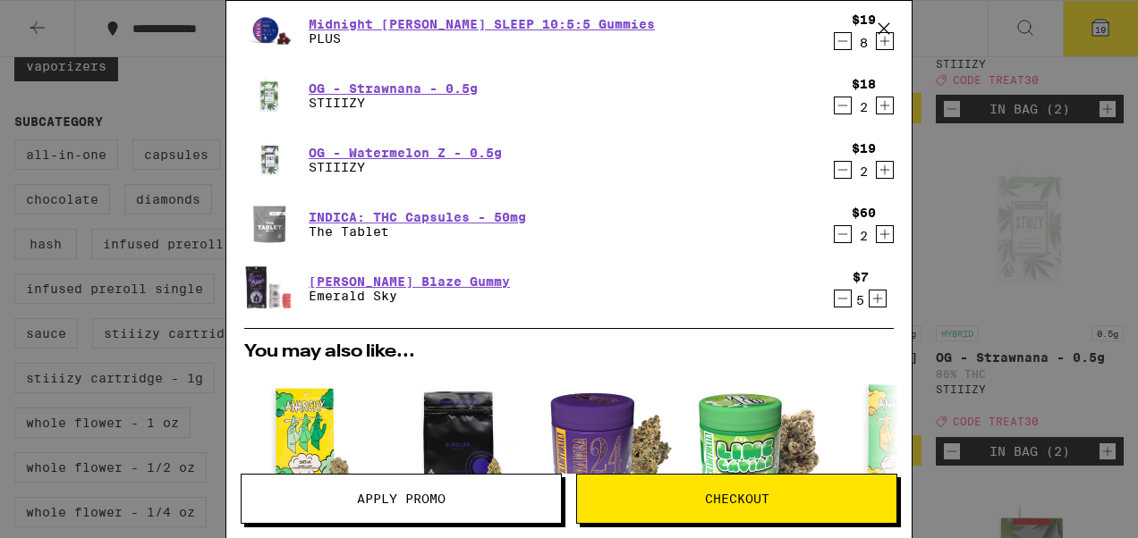
scroll to position [89, 0]
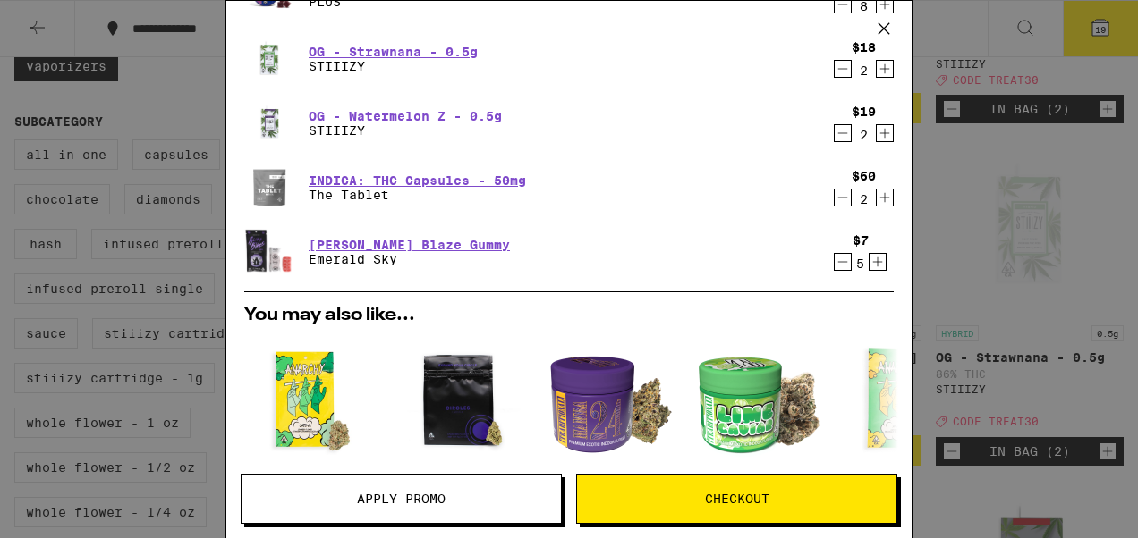
click at [877, 206] on icon "Increment" at bounding box center [885, 197] width 16 height 21
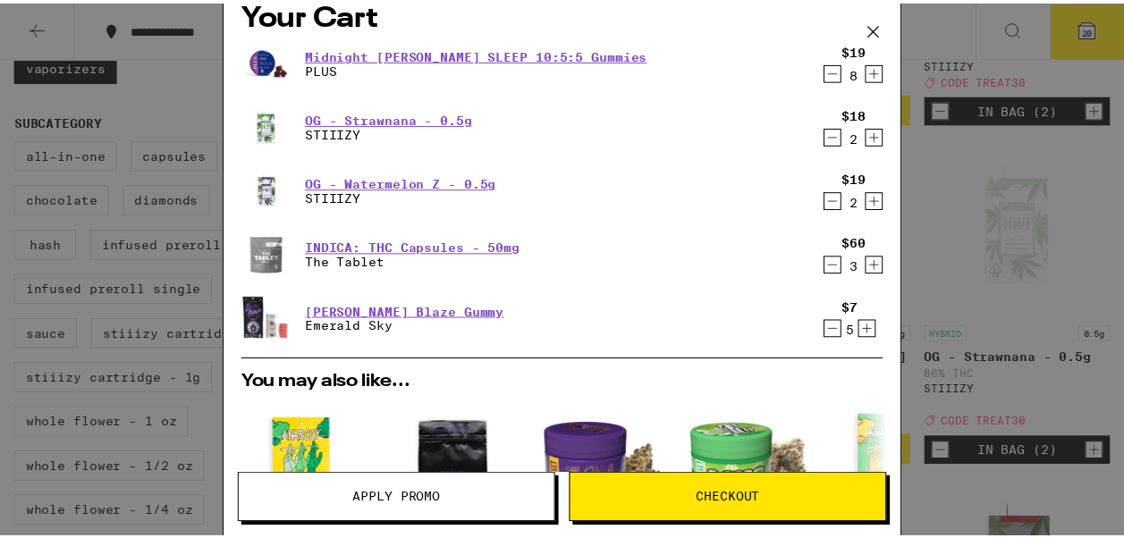
scroll to position [0, 0]
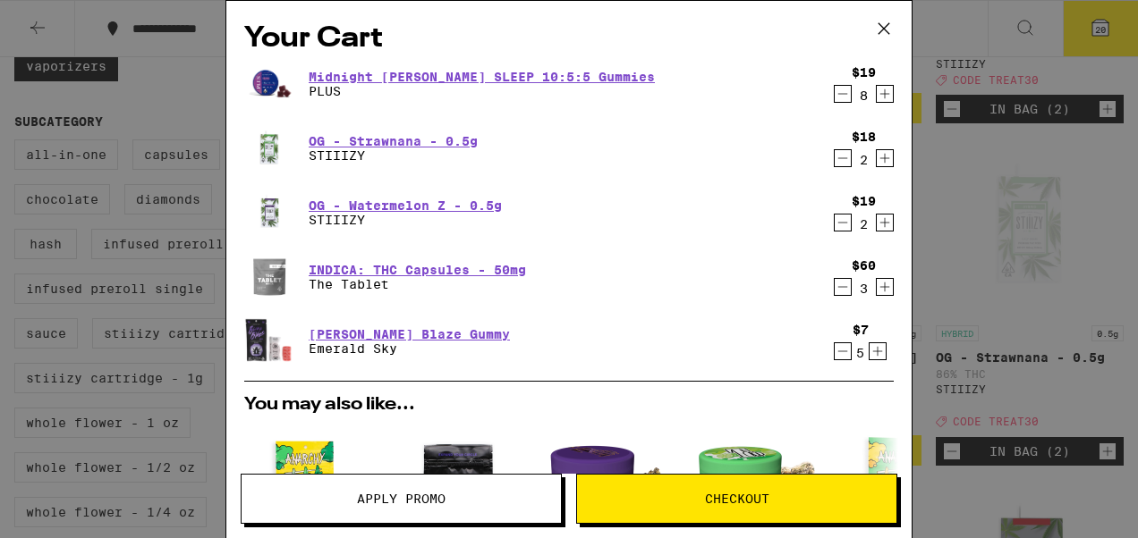
drag, startPoint x: 886, startPoint y: 25, endPoint x: 691, endPoint y: 95, distance: 206.3
click at [886, 25] on icon at bounding box center [883, 28] width 11 height 11
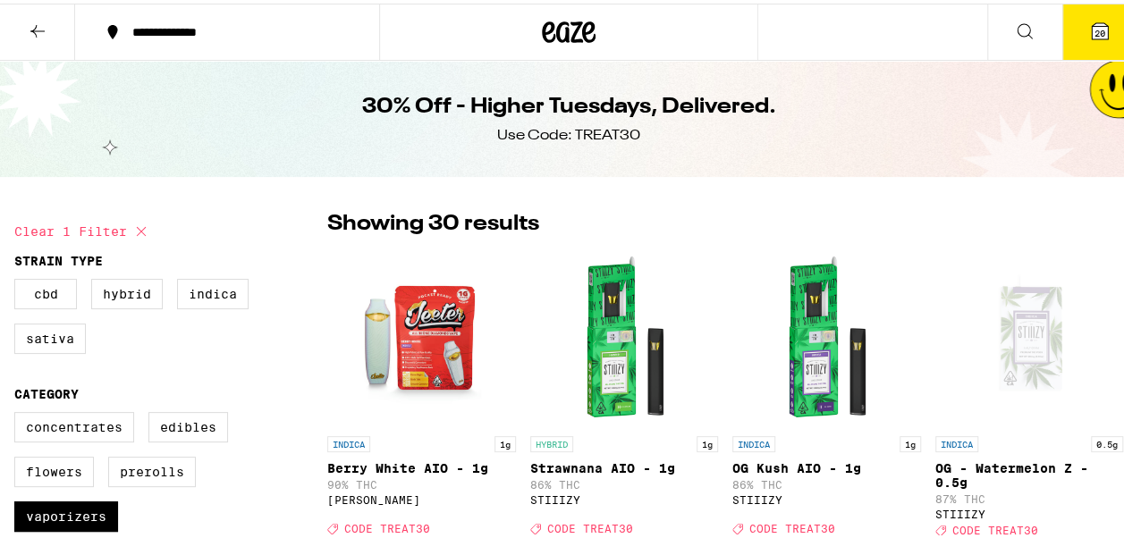
click at [1018, 20] on icon at bounding box center [1024, 27] width 21 height 21
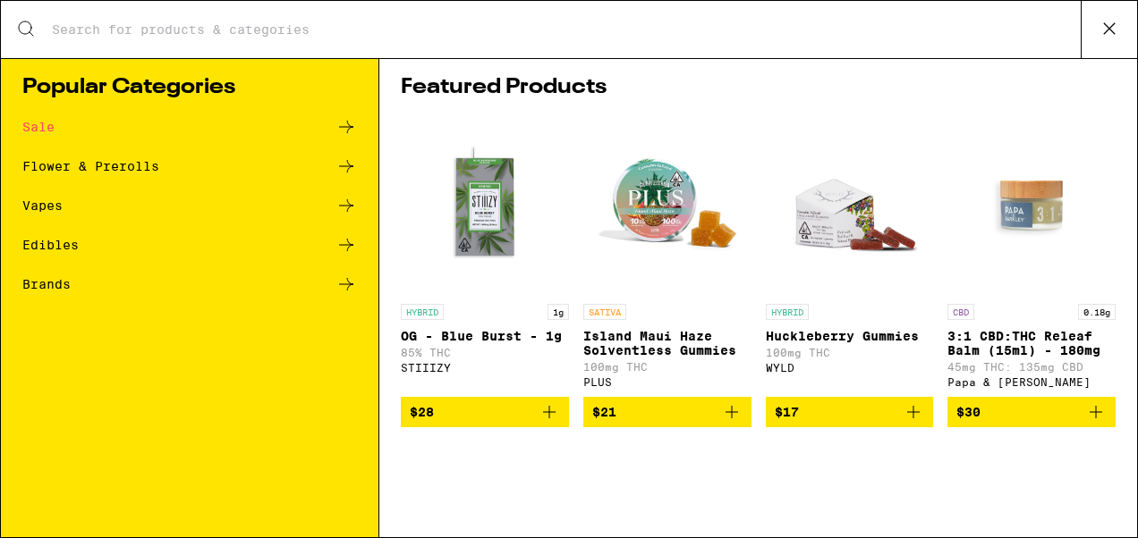
click at [38, 204] on div "Vapes" at bounding box center [42, 205] width 40 height 13
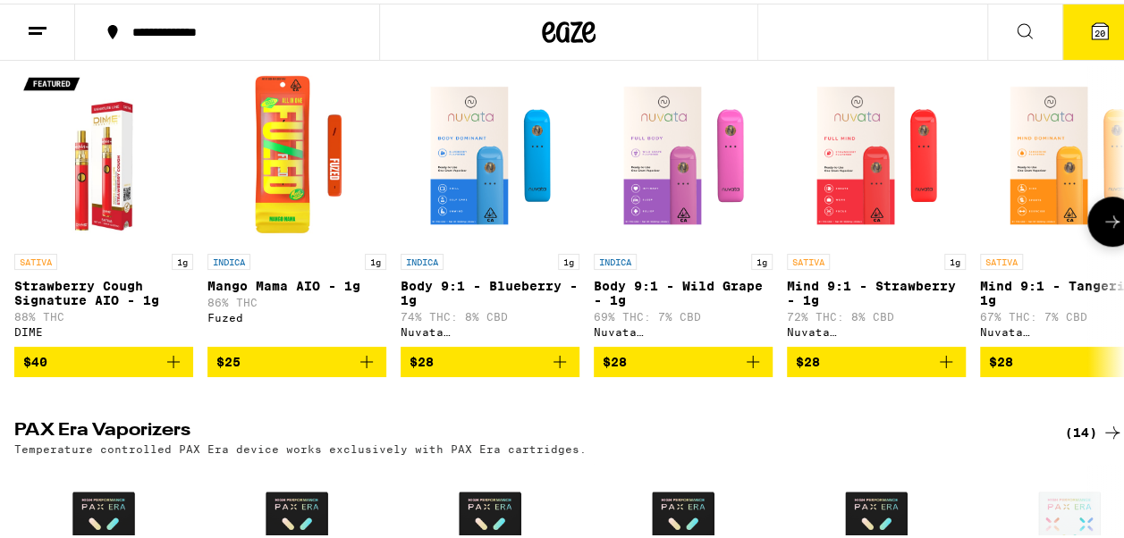
scroll to position [89, 0]
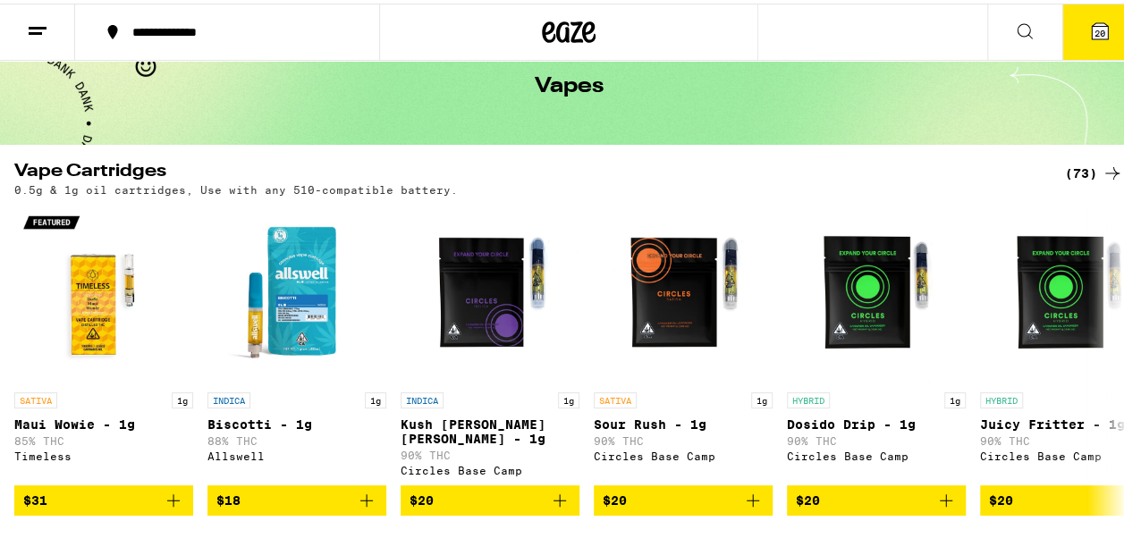
click at [1072, 173] on div "(73)" at bounding box center [1094, 169] width 58 height 21
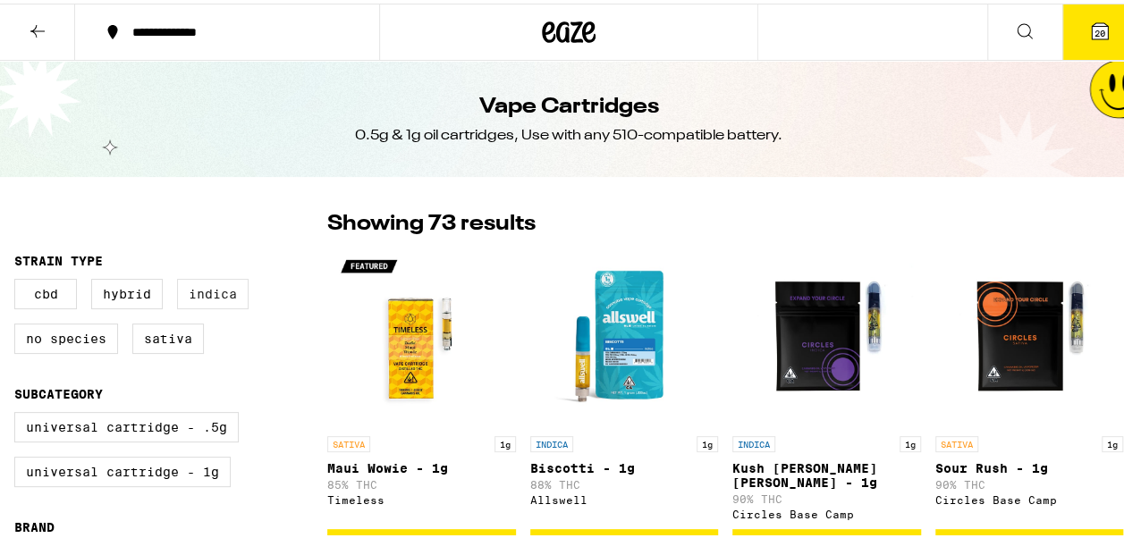
click at [236, 297] on label "Indica" at bounding box center [213, 290] width 72 height 30
click at [19, 279] on input "Indica" at bounding box center [18, 278] width 1 height 1
checkbox input "true"
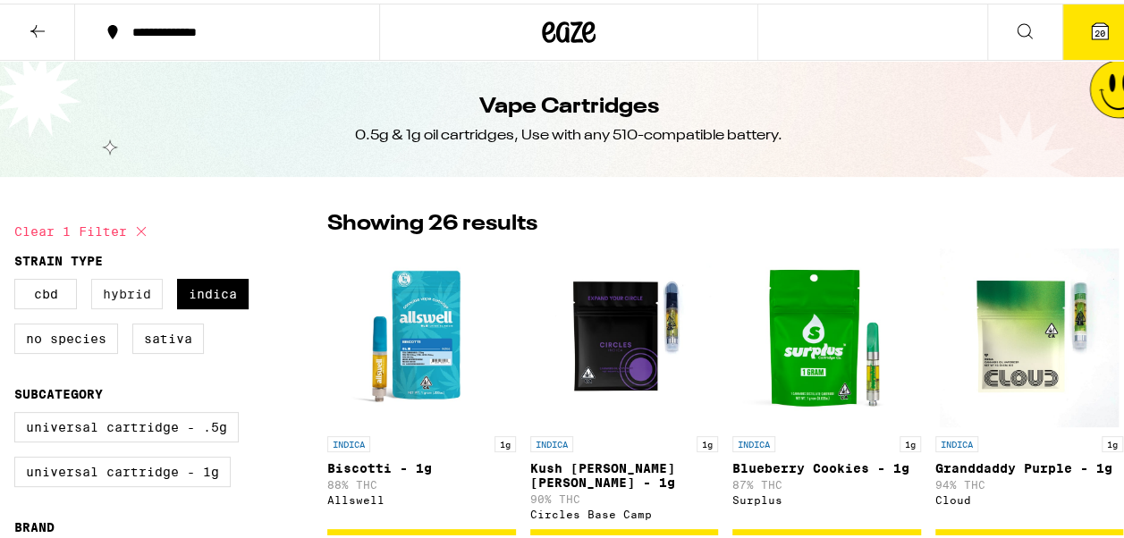
click at [120, 292] on label "Hybrid" at bounding box center [127, 290] width 72 height 30
click at [19, 279] on input "Hybrid" at bounding box center [18, 278] width 1 height 1
checkbox input "true"
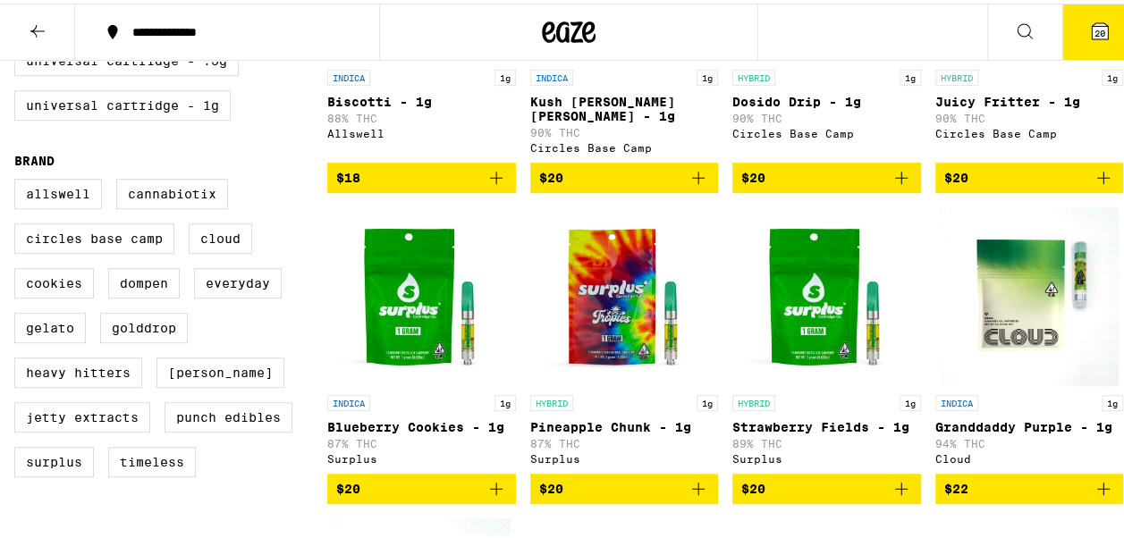
scroll to position [340, 0]
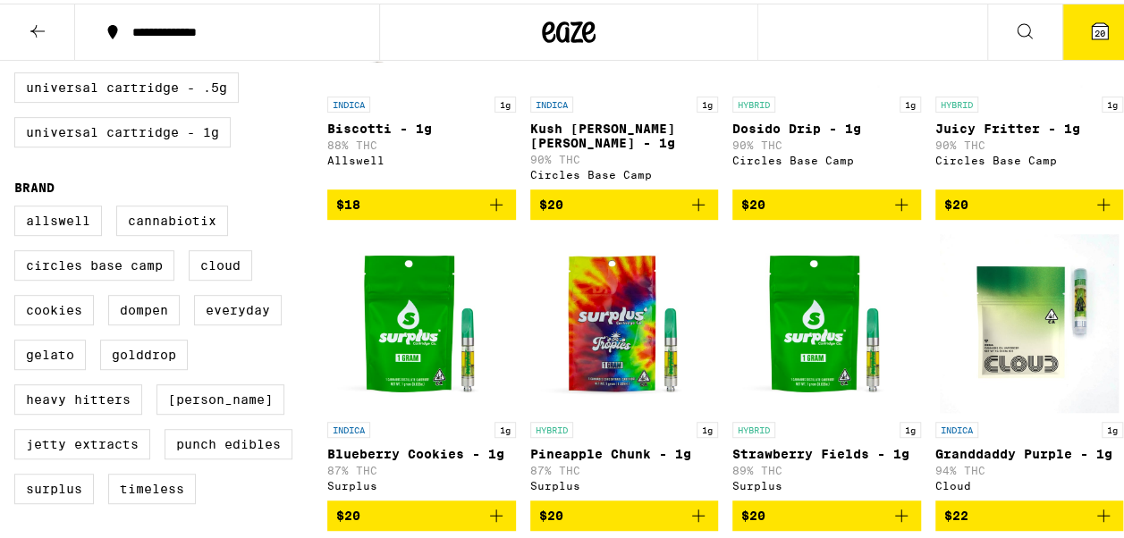
click at [497, 513] on icon "Add to bag" at bounding box center [496, 512] width 13 height 13
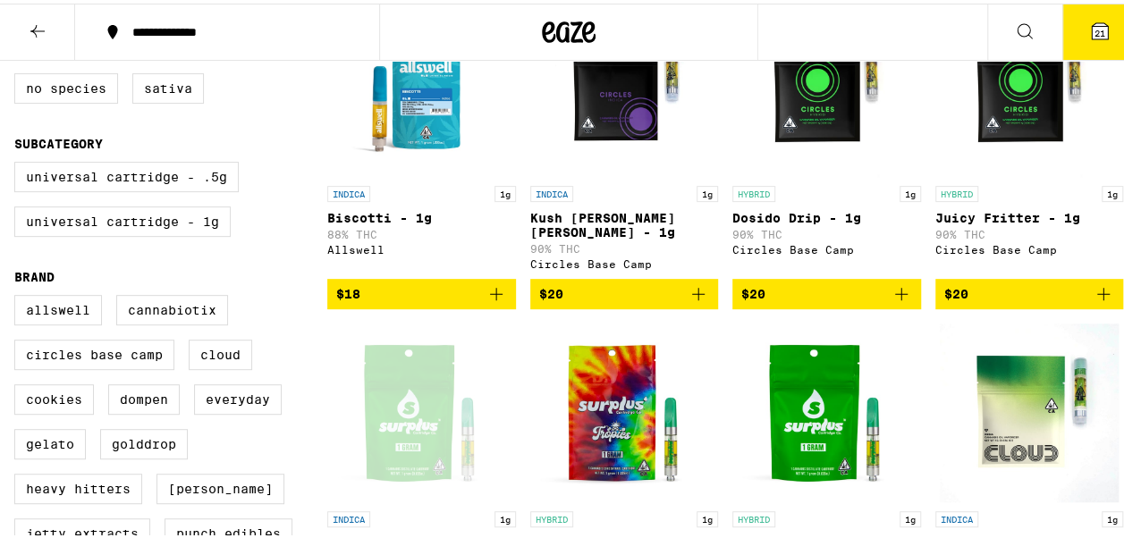
scroll to position [161, 0]
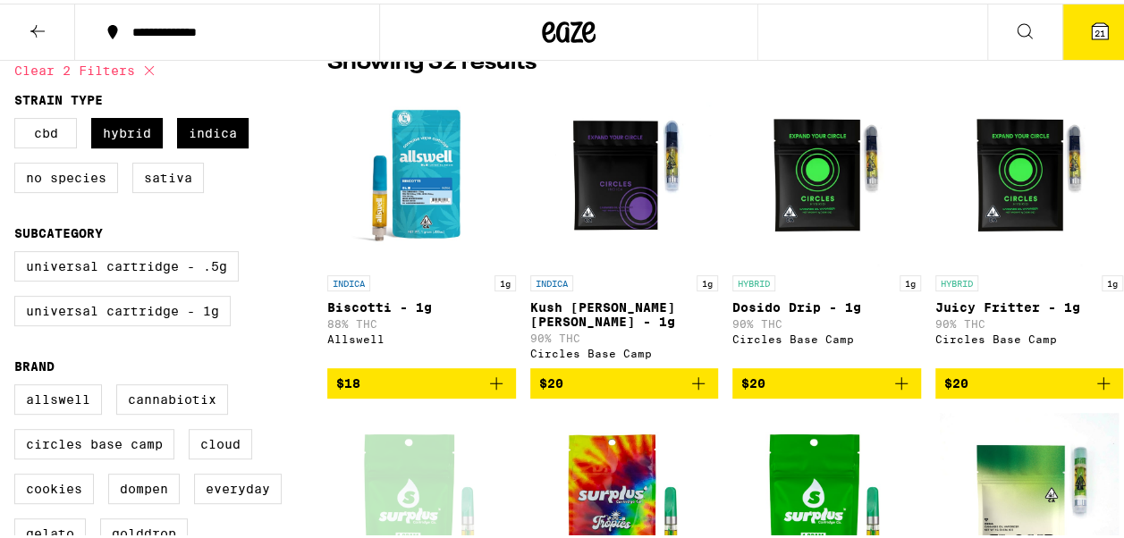
click at [891, 374] on icon "Add to bag" at bounding box center [901, 379] width 21 height 21
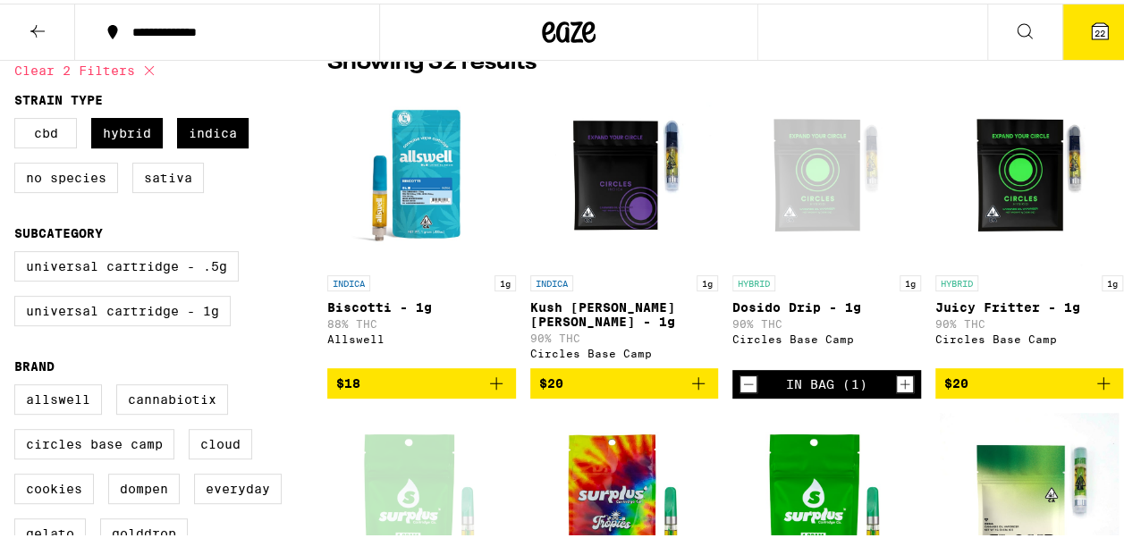
click at [698, 369] on icon "Add to bag" at bounding box center [698, 379] width 21 height 21
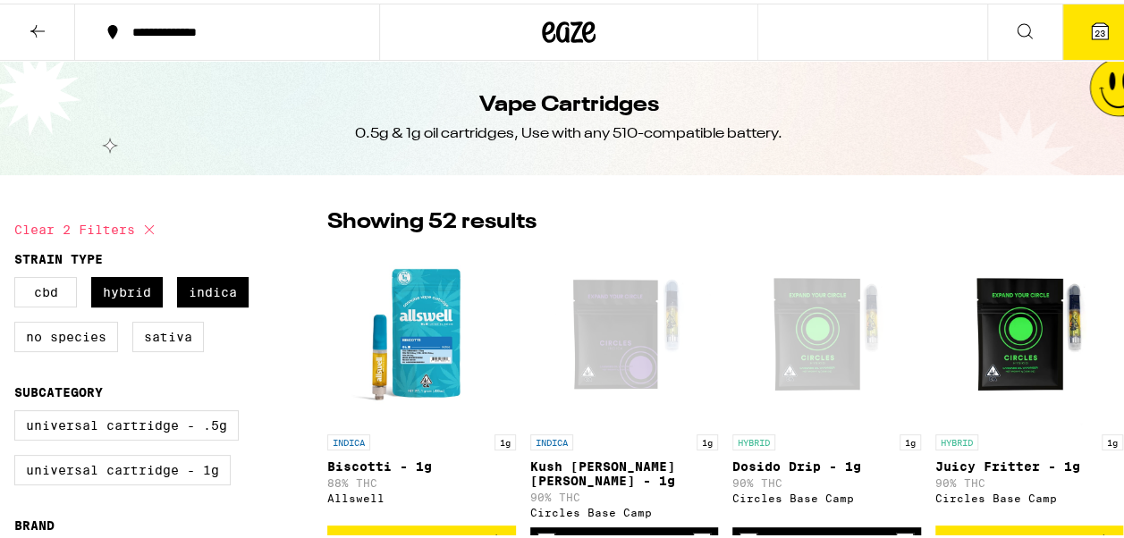
scroll to position [0, 0]
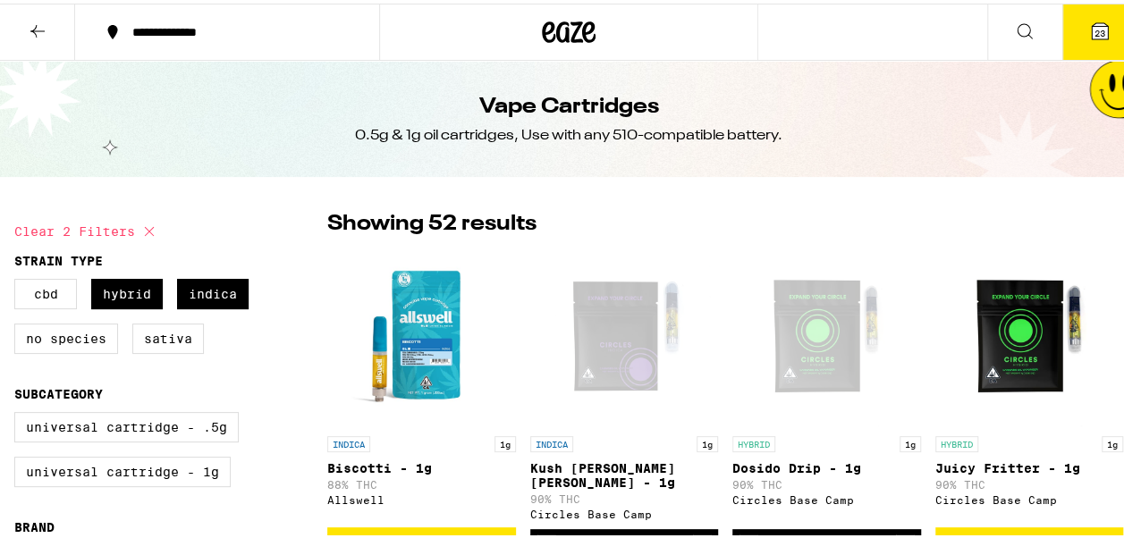
click at [34, 32] on icon at bounding box center [37, 27] width 21 height 21
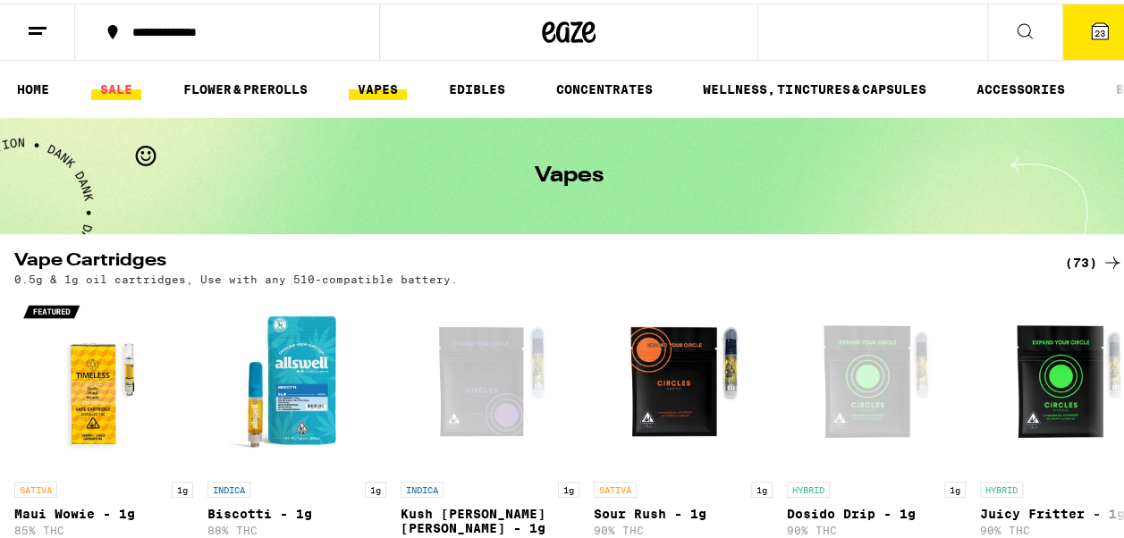
click at [113, 89] on link "SALE" at bounding box center [116, 85] width 50 height 21
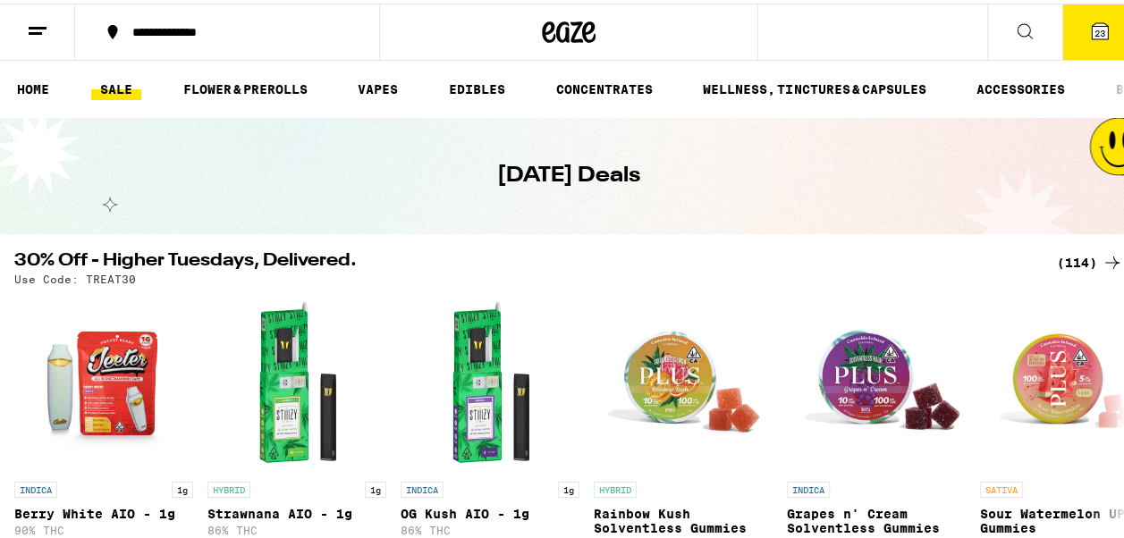
click at [1089, 17] on icon at bounding box center [1099, 27] width 21 height 21
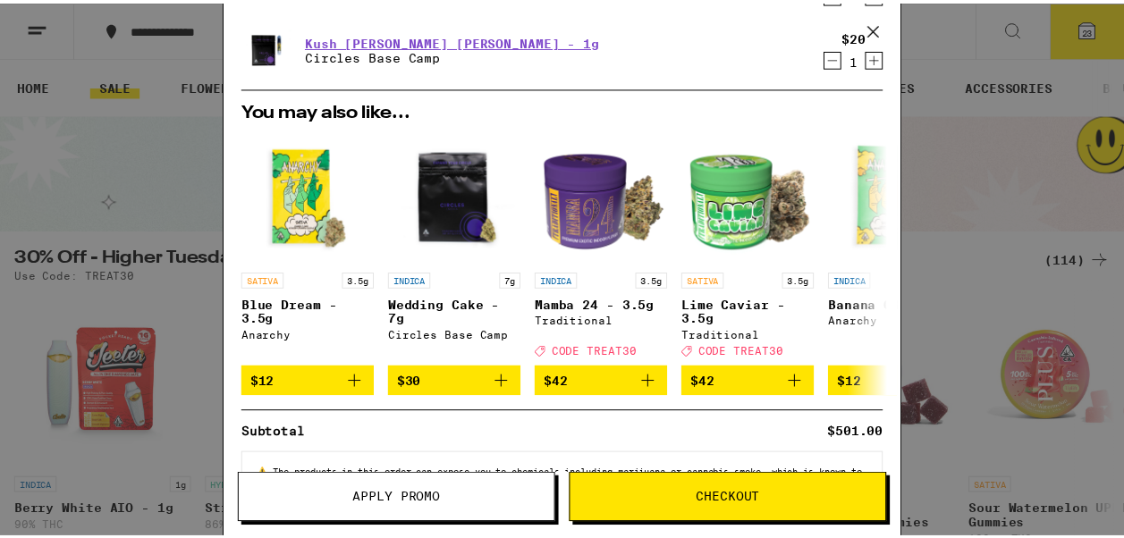
scroll to position [563, 0]
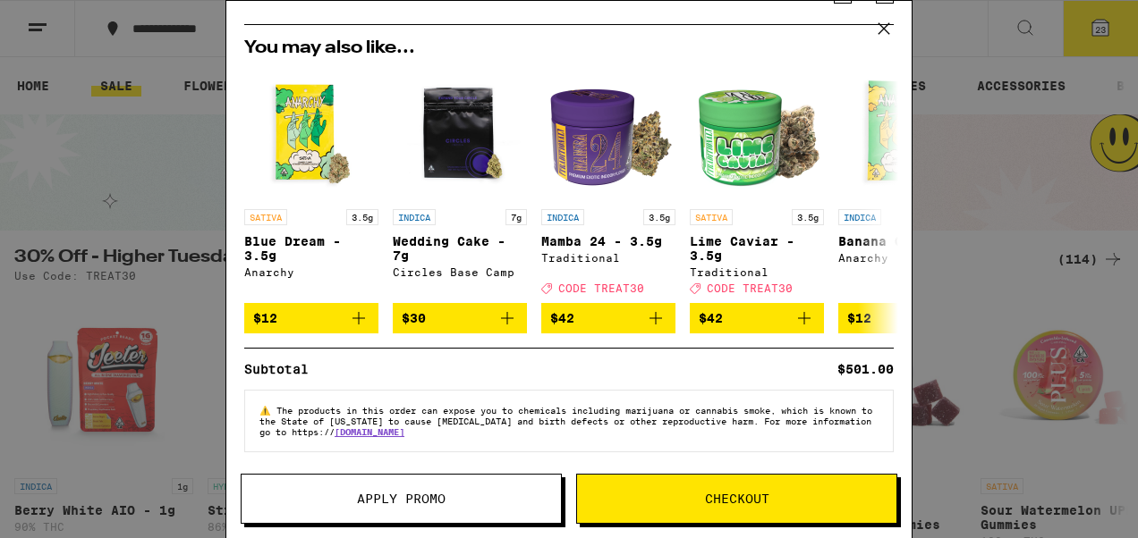
click at [399, 498] on span "Apply Promo" at bounding box center [401, 499] width 89 height 13
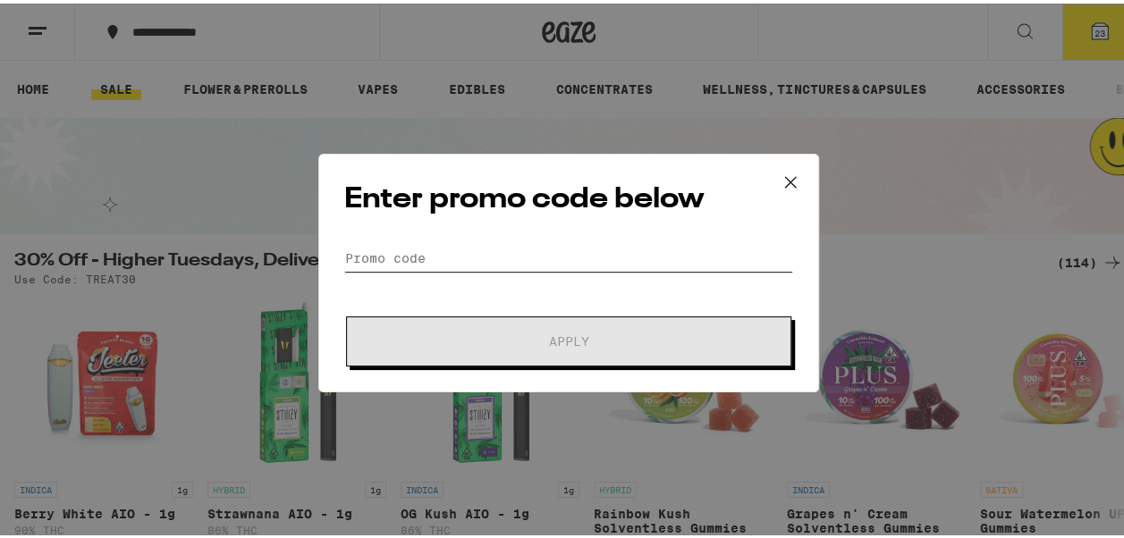
click at [431, 254] on input "Promo Code" at bounding box center [568, 255] width 449 height 27
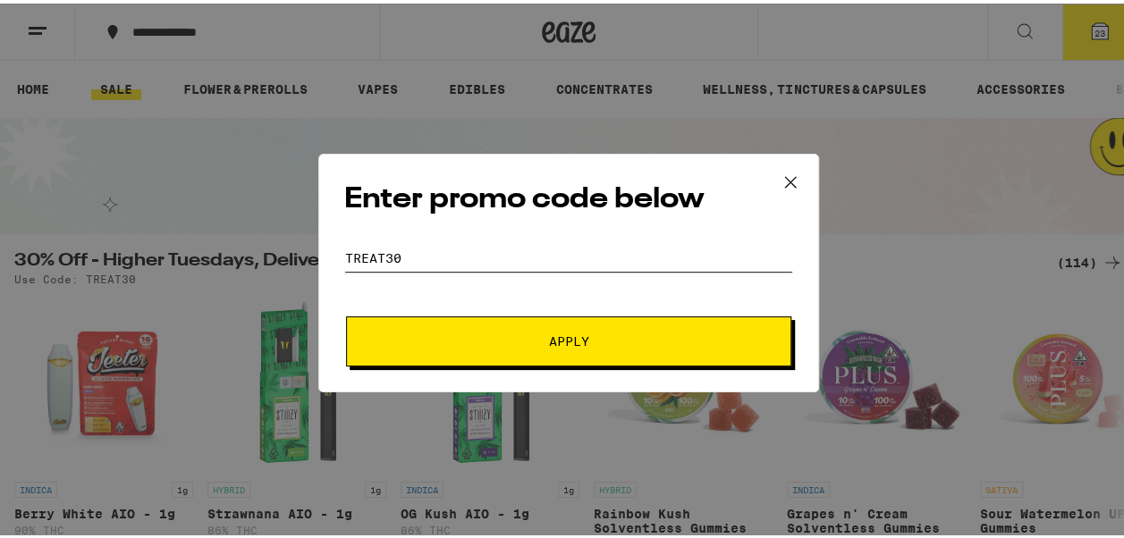
type input "treat30"
click at [587, 332] on span "Apply" at bounding box center [569, 338] width 322 height 13
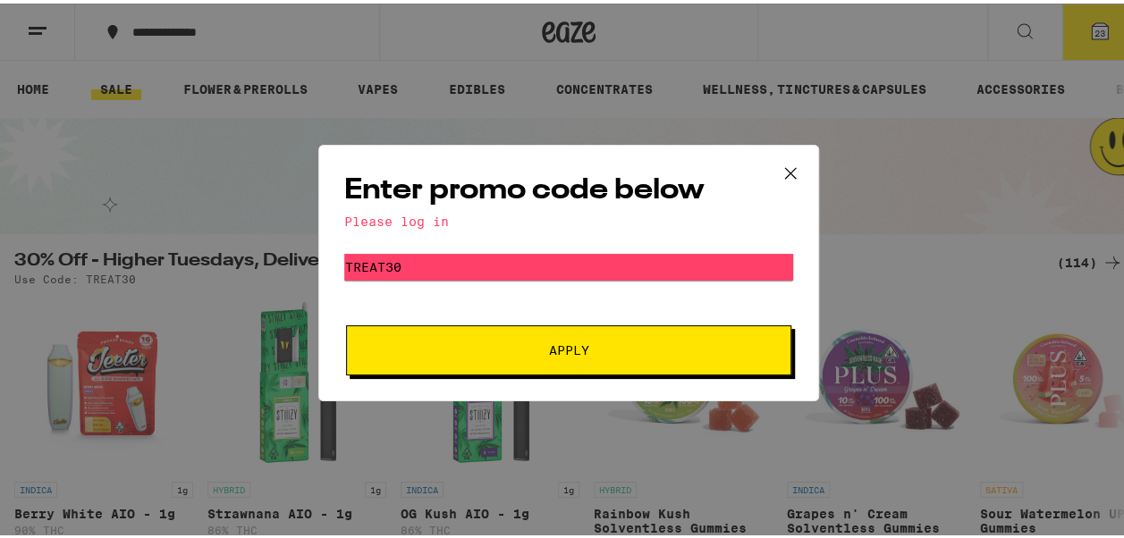
click at [784, 165] on icon at bounding box center [790, 170] width 27 height 27
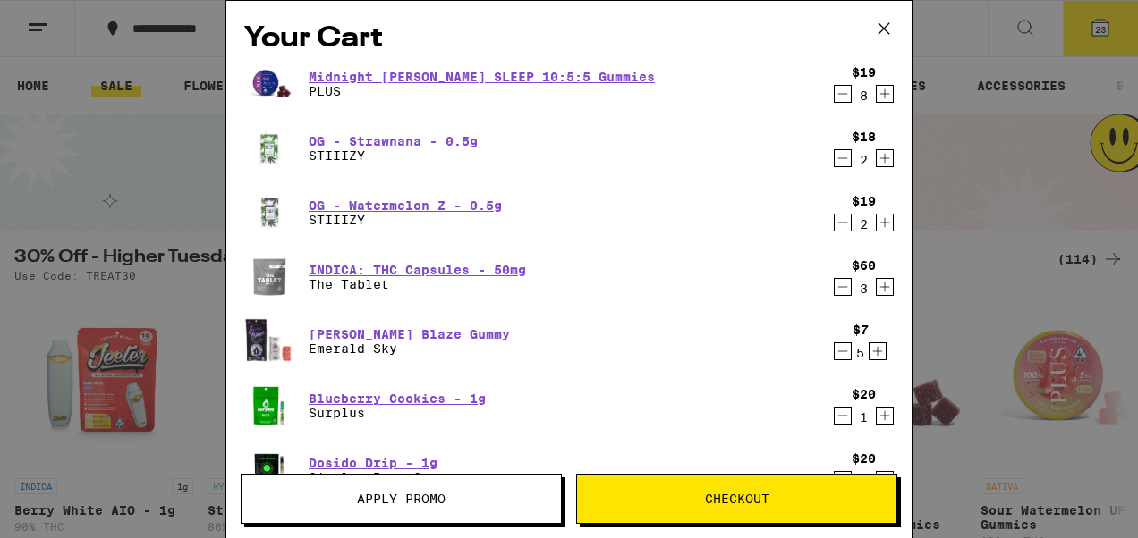
click at [878, 27] on icon at bounding box center [883, 28] width 27 height 27
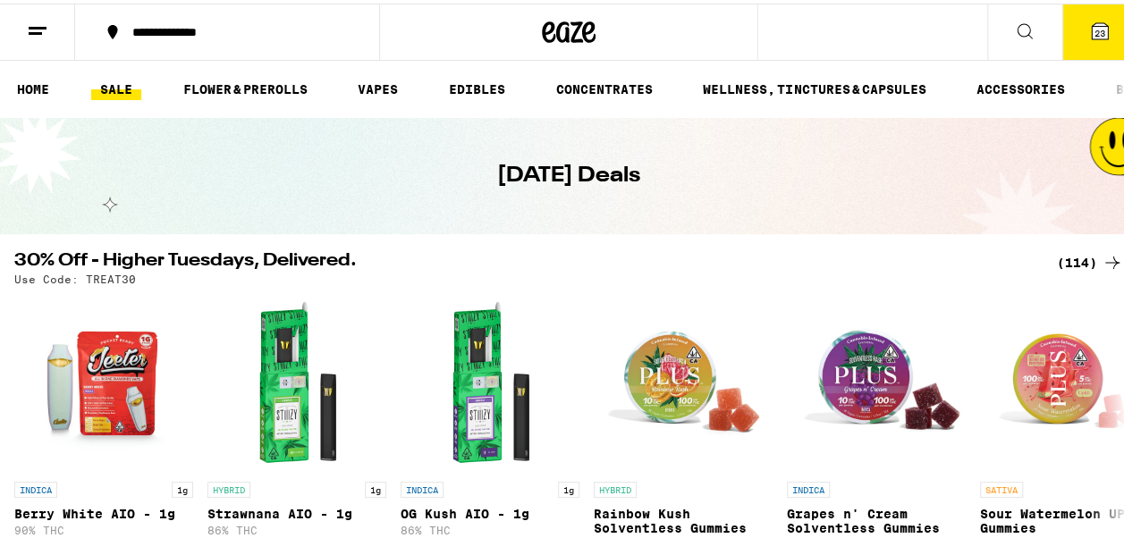
click at [32, 24] on line at bounding box center [38, 24] width 18 height 0
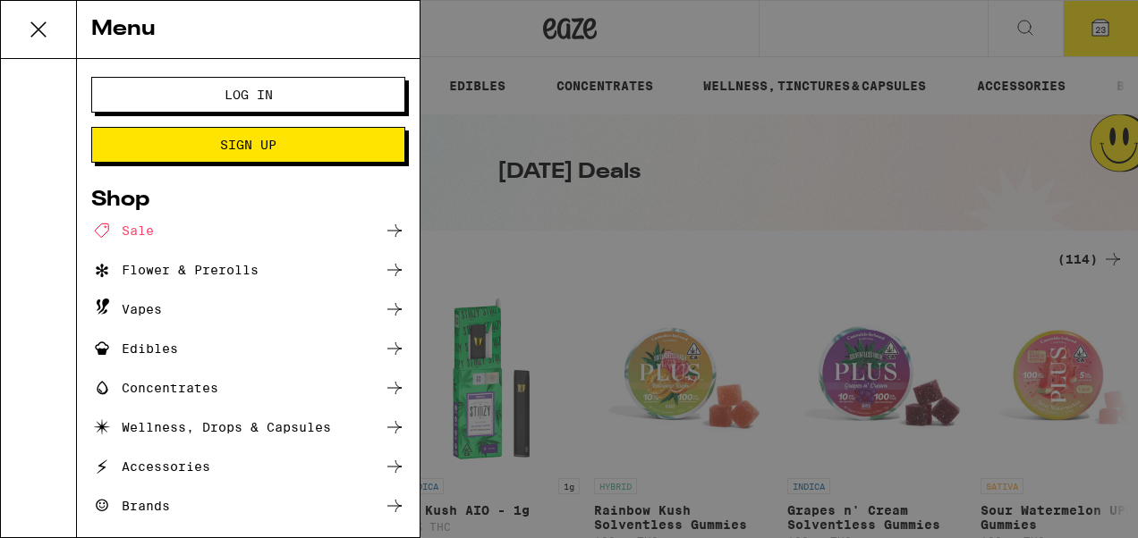
click at [247, 89] on span "Log In" at bounding box center [249, 95] width 48 height 13
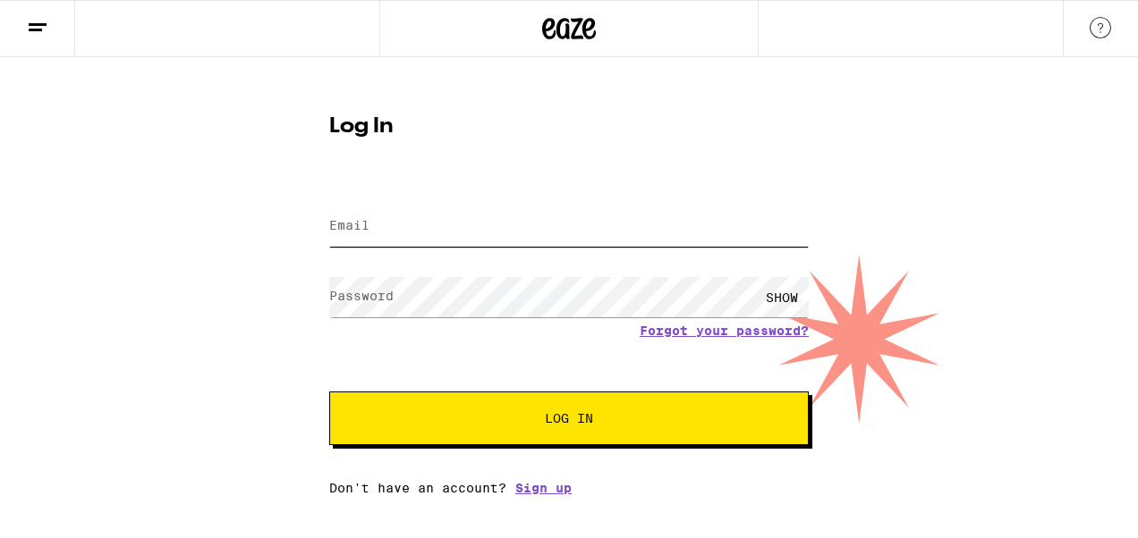
click at [410, 227] on input "Email" at bounding box center [568, 227] width 479 height 40
type input "[EMAIL_ADDRESS][DOMAIN_NAME]"
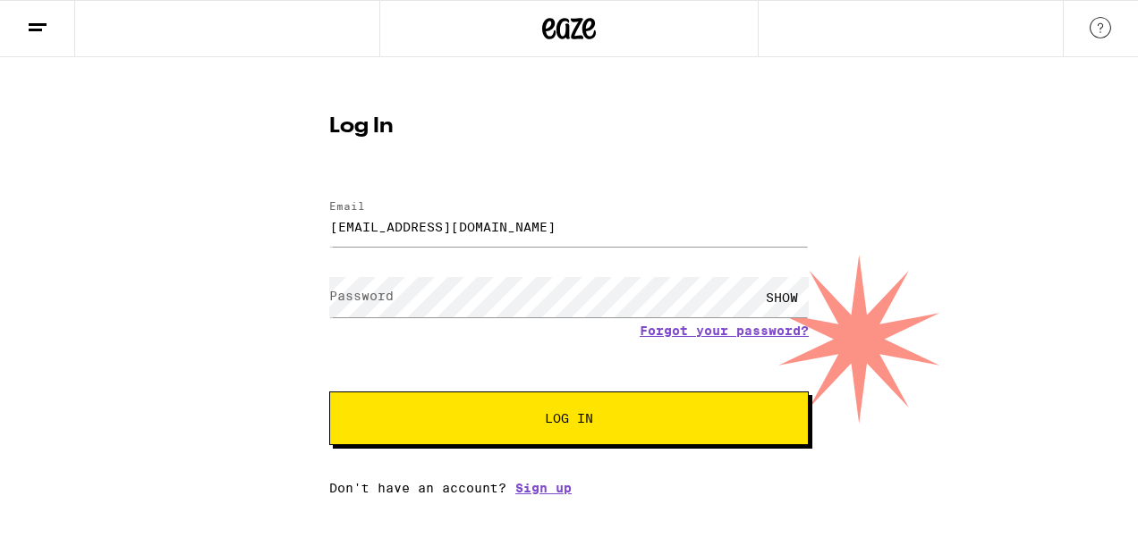
click at [357, 294] on label "Password" at bounding box center [361, 296] width 64 height 14
click at [564, 429] on button "Log In" at bounding box center [568, 419] width 479 height 54
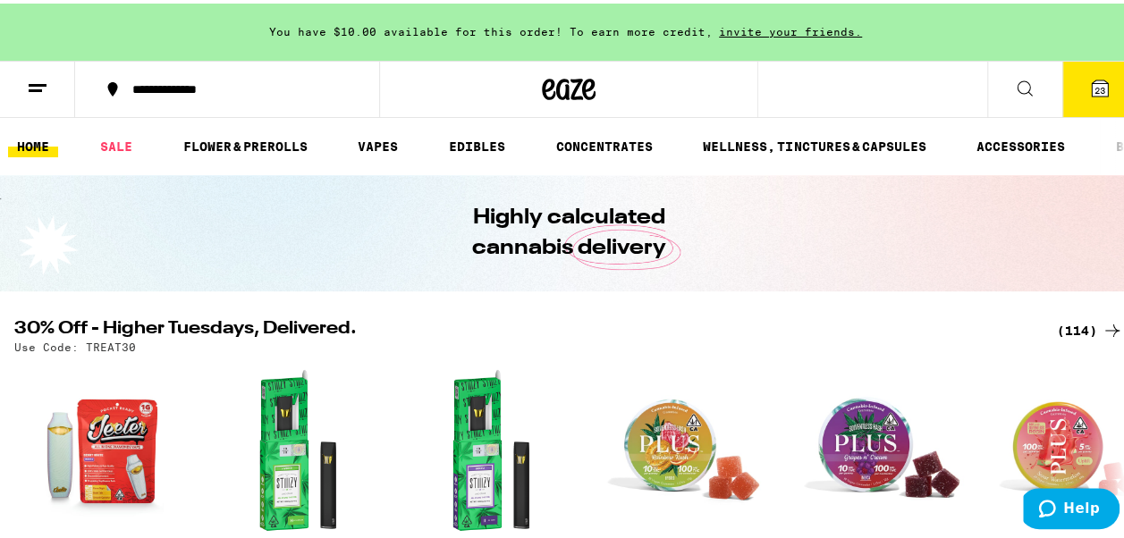
click at [1092, 80] on icon at bounding box center [1100, 85] width 16 height 16
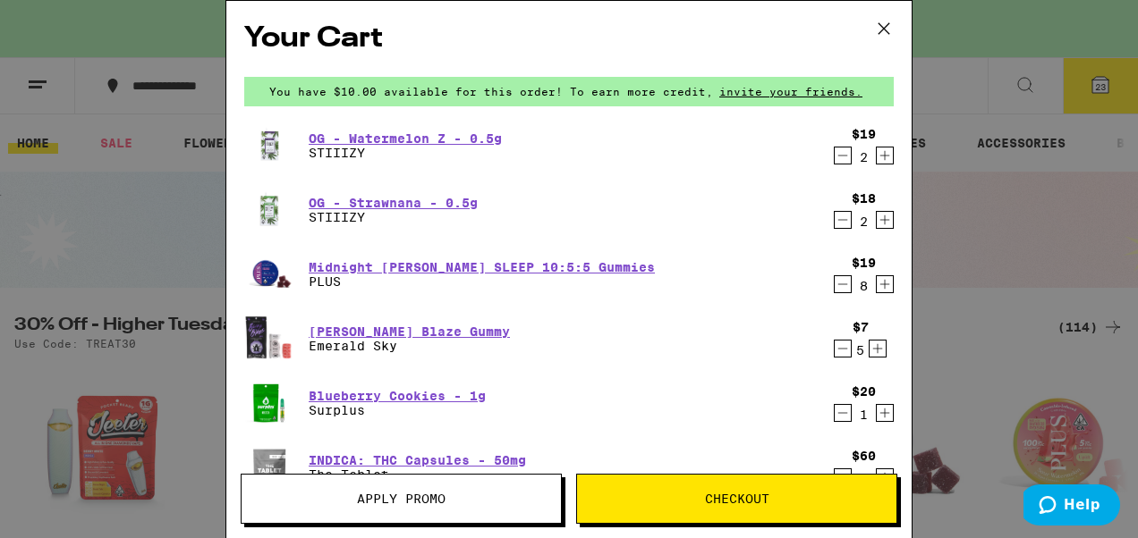
click at [405, 500] on span "Apply Promo" at bounding box center [401, 499] width 89 height 13
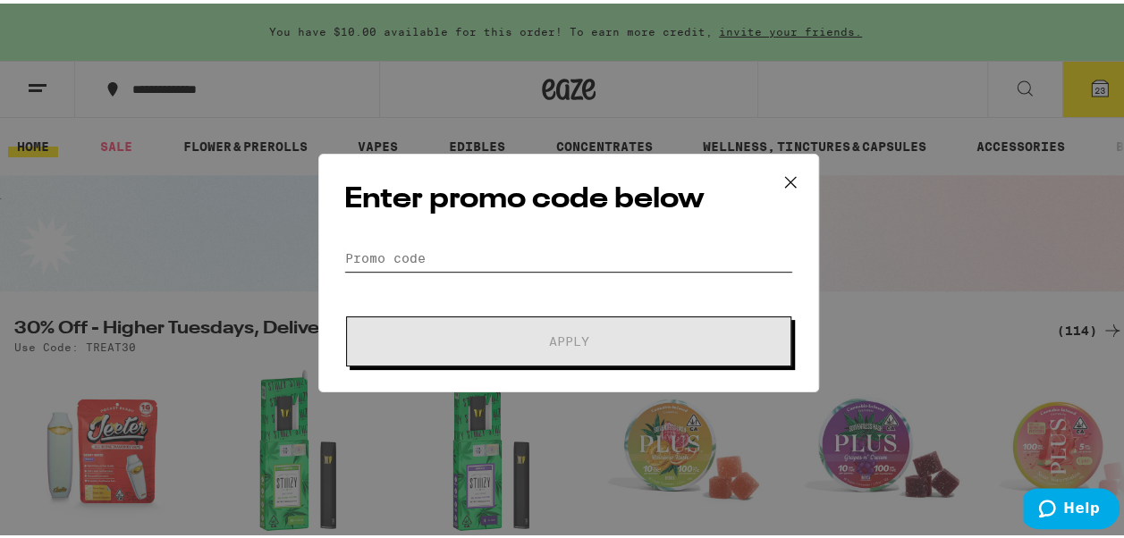
click at [428, 253] on input "Promo Code" at bounding box center [568, 255] width 449 height 27
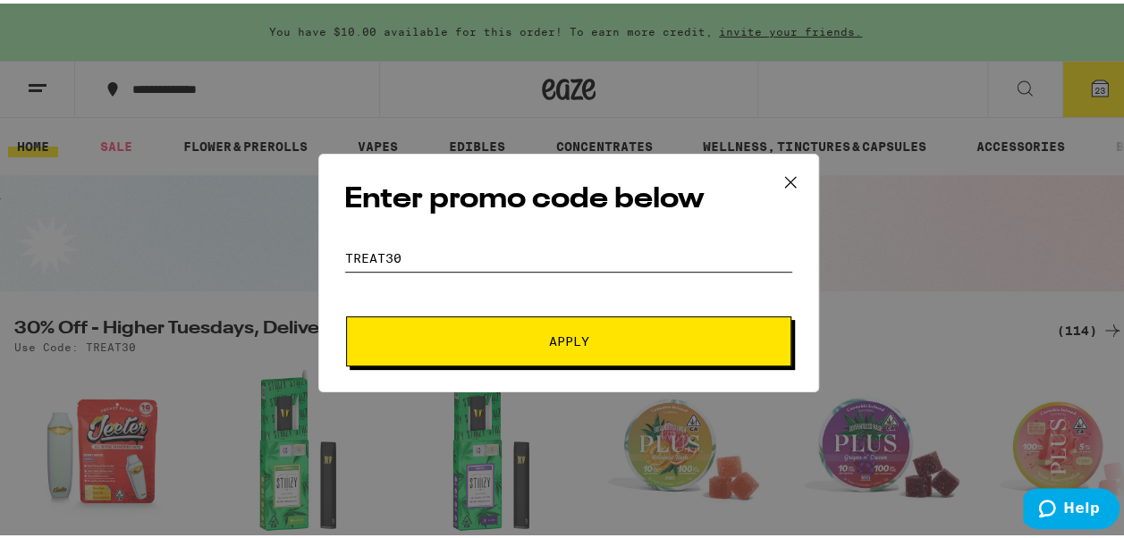
type input "treat30"
click at [560, 324] on button "Apply" at bounding box center [568, 338] width 445 height 50
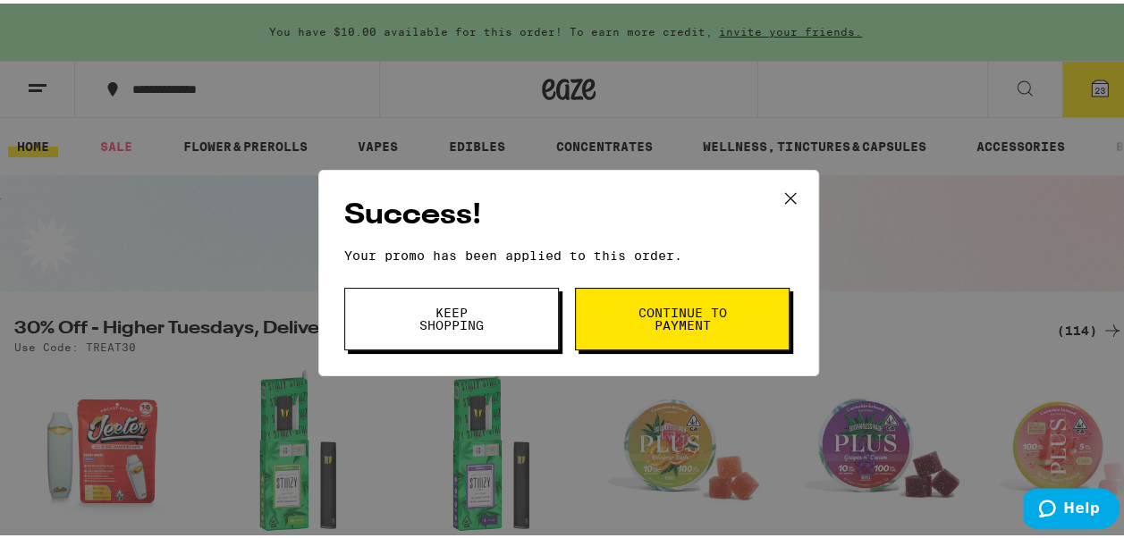
click at [406, 331] on button "Keep Shopping" at bounding box center [451, 315] width 215 height 63
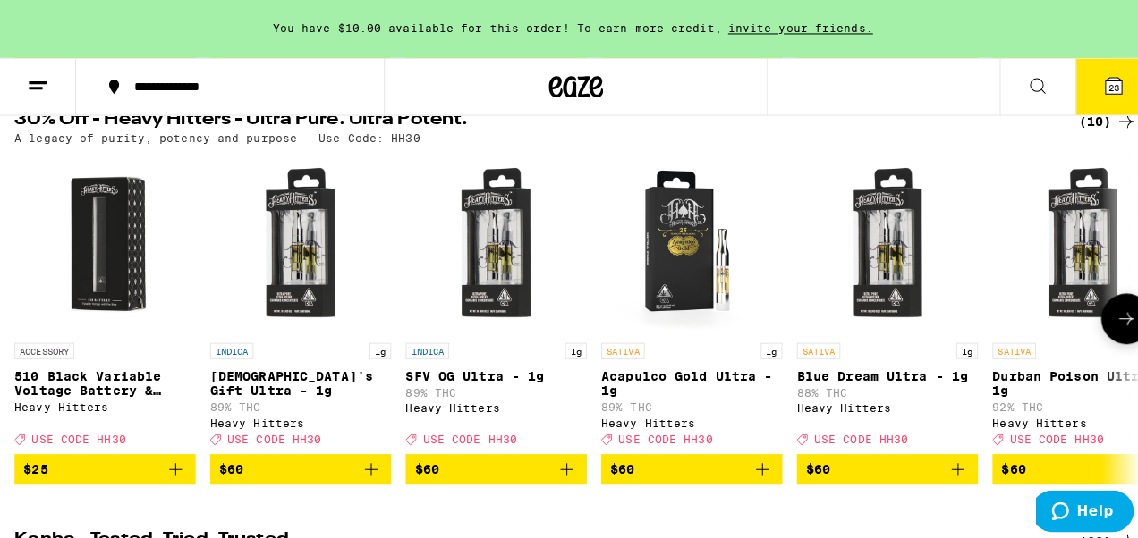
scroll to position [537, 0]
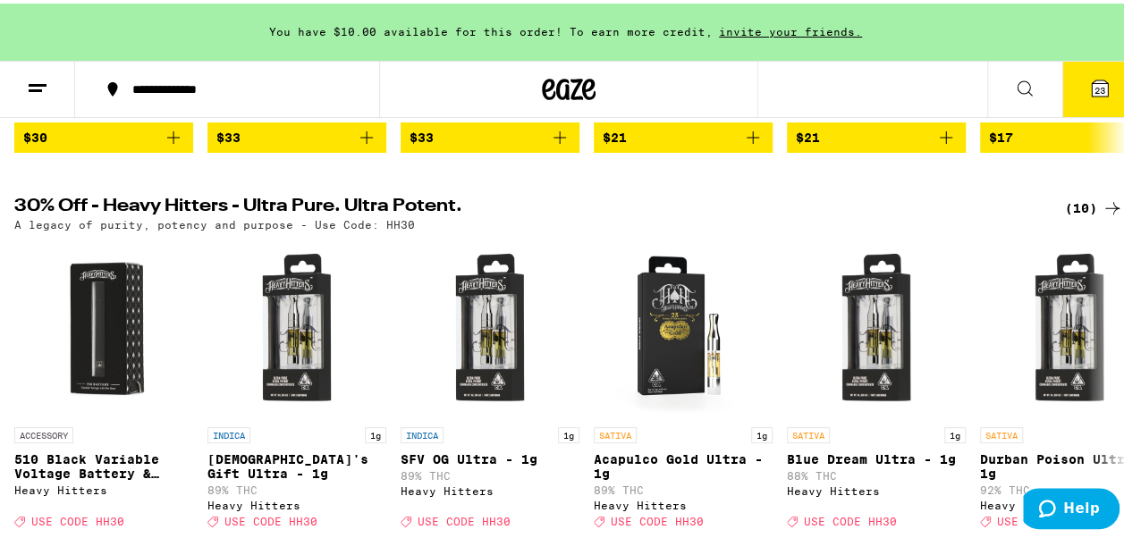
click at [1089, 74] on icon at bounding box center [1099, 84] width 21 height 21
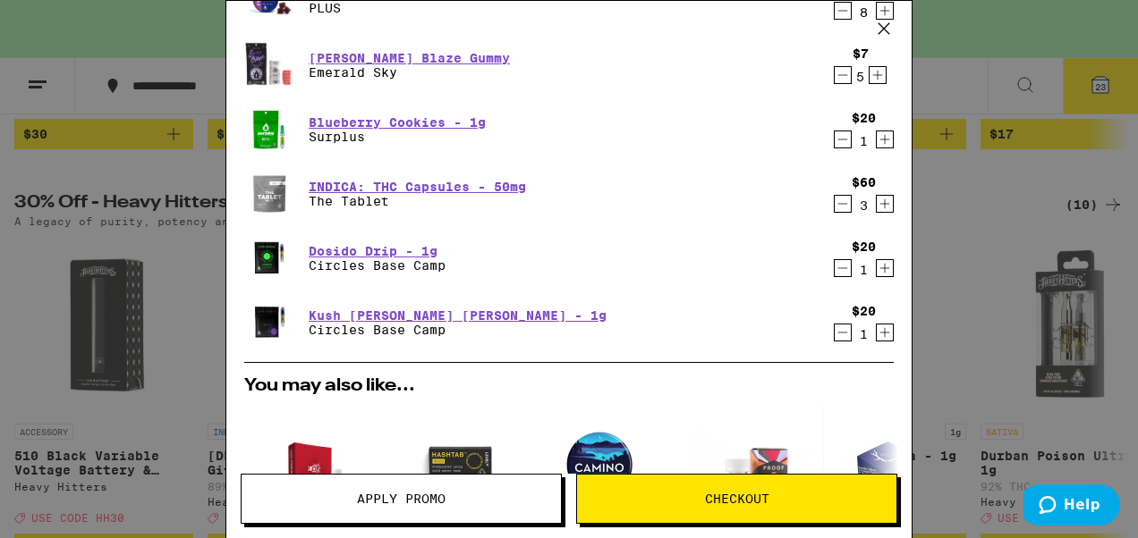
scroll to position [235, 0]
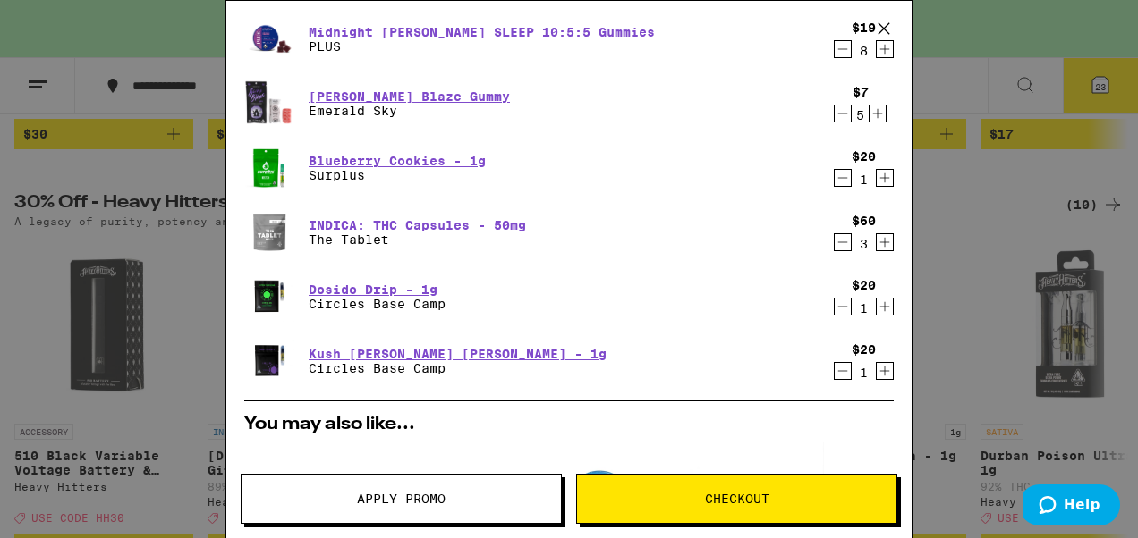
click at [835, 245] on icon "Decrement" at bounding box center [843, 242] width 16 height 21
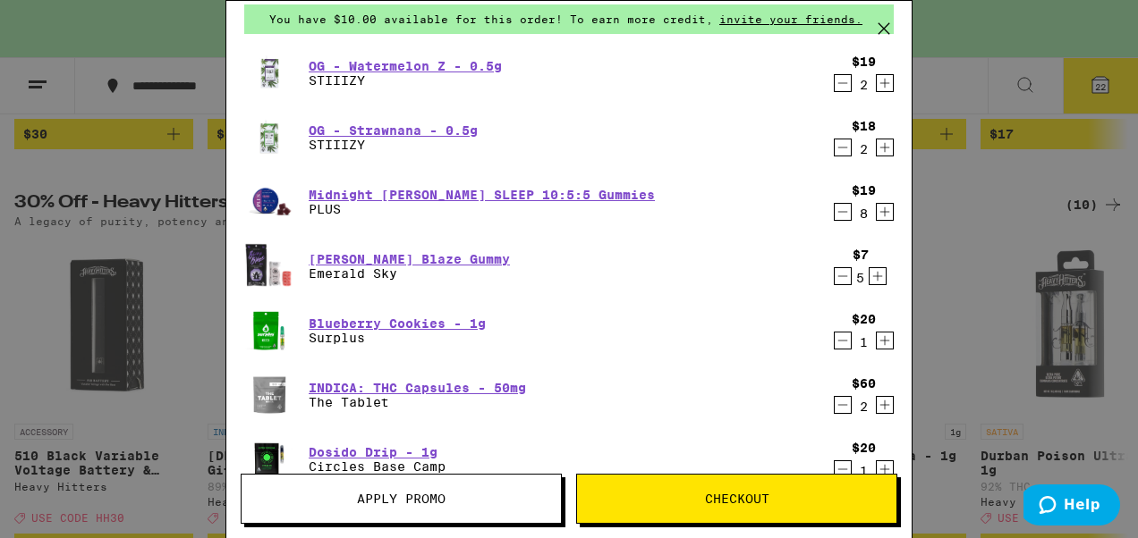
scroll to position [56, 0]
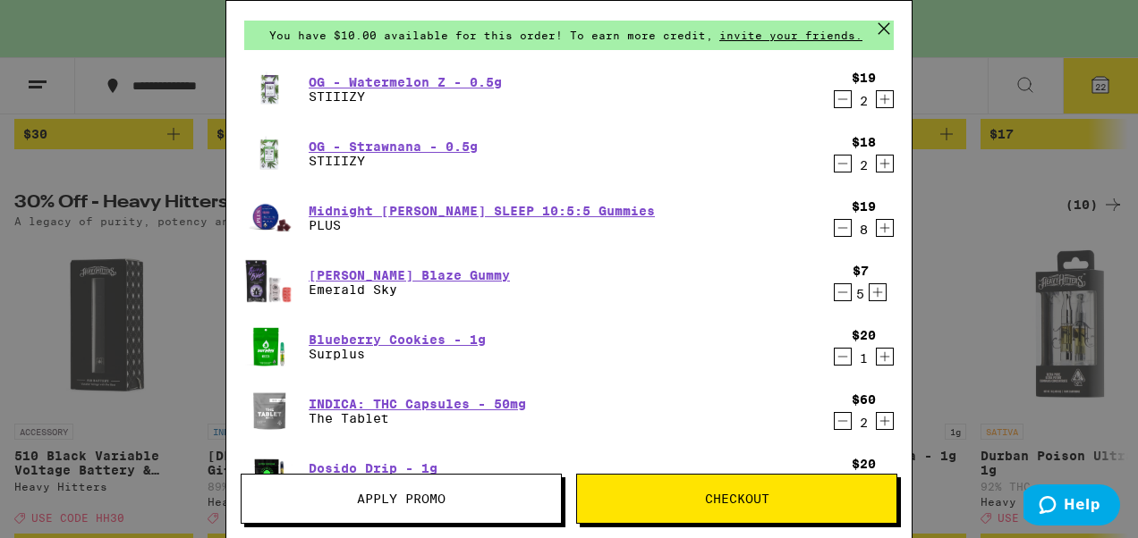
click at [835, 95] on icon "Decrement" at bounding box center [843, 99] width 16 height 21
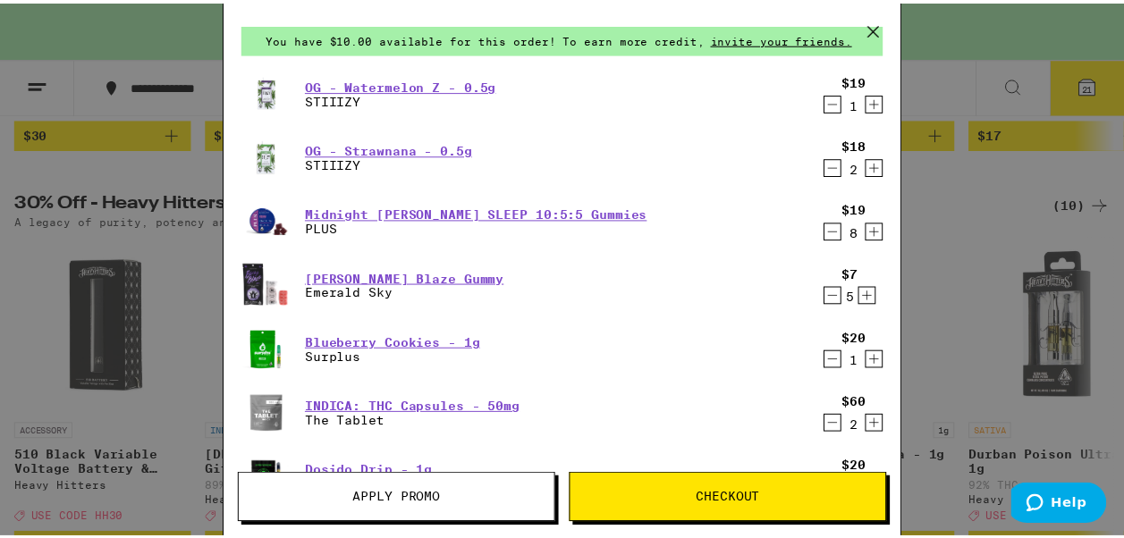
scroll to position [0, 0]
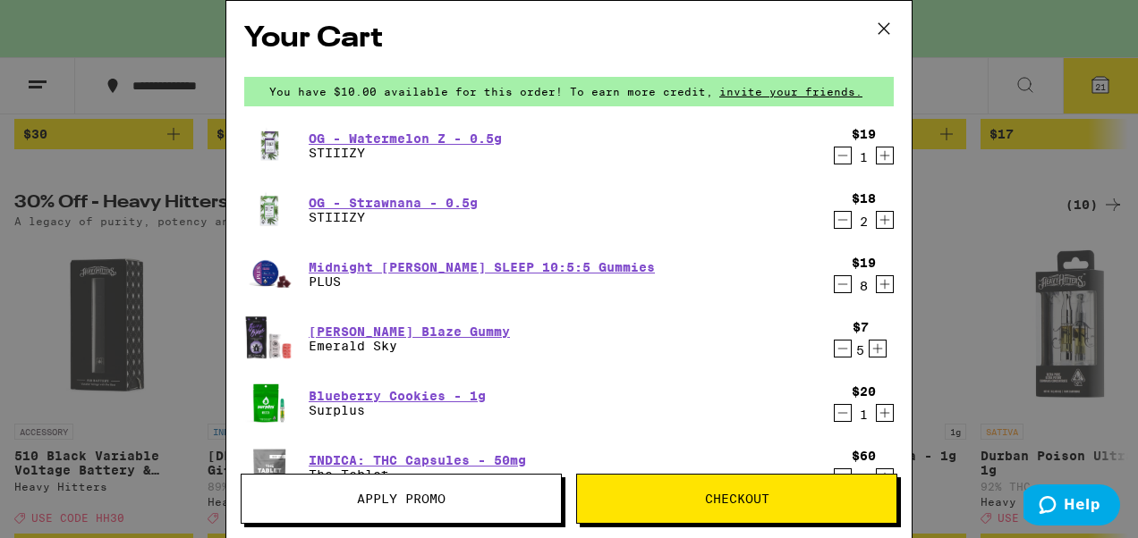
click at [884, 29] on icon at bounding box center [883, 28] width 11 height 11
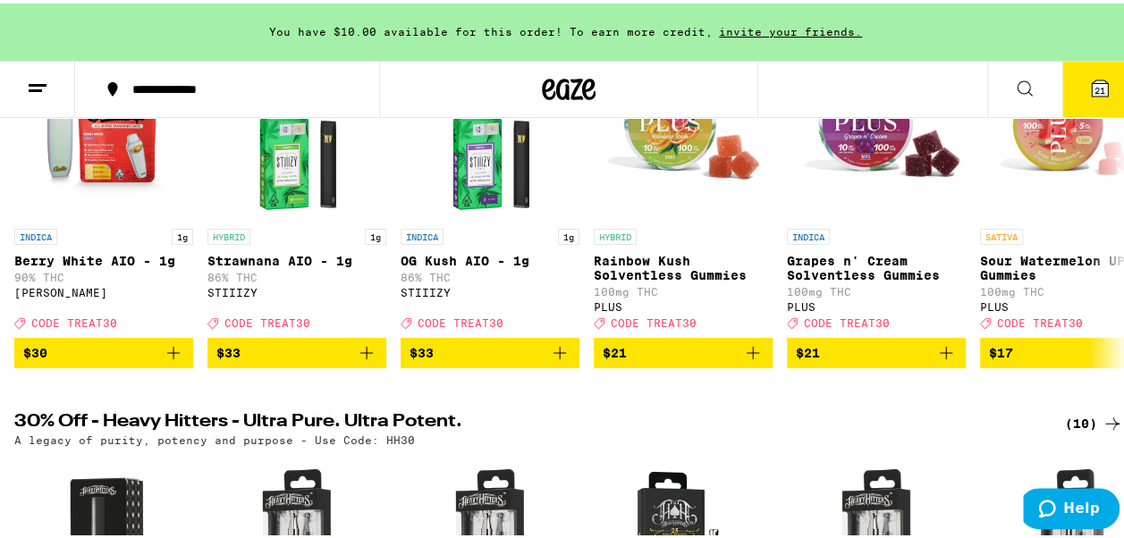
scroll to position [268, 0]
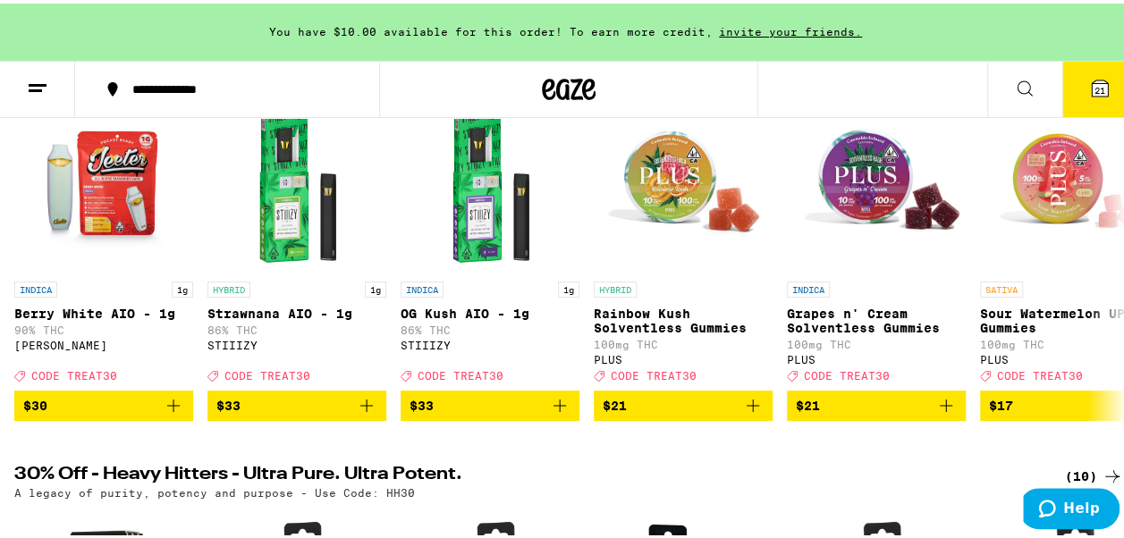
click at [1021, 79] on icon at bounding box center [1024, 84] width 21 height 21
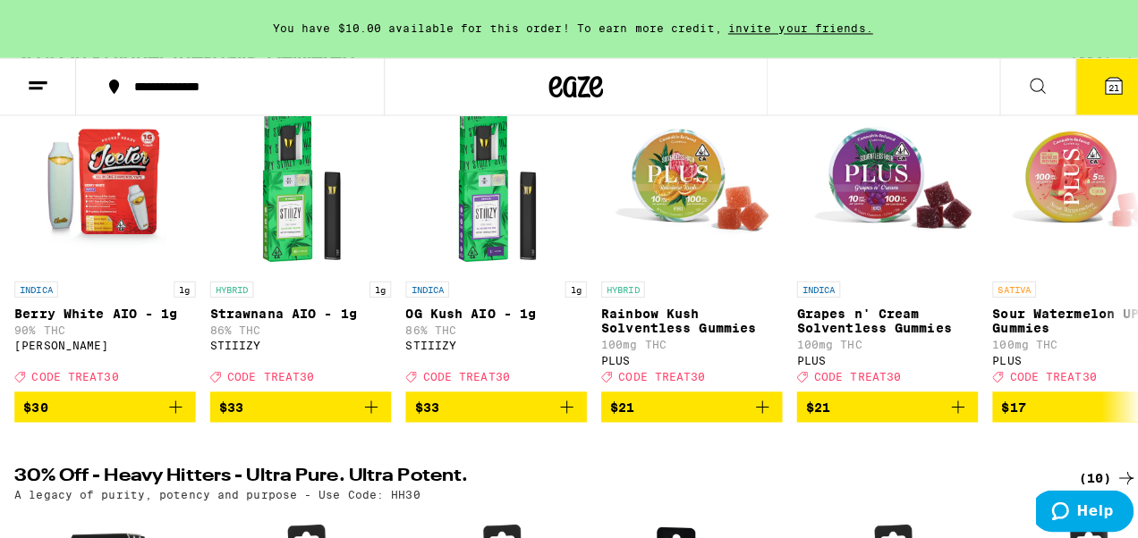
scroll to position [0, 0]
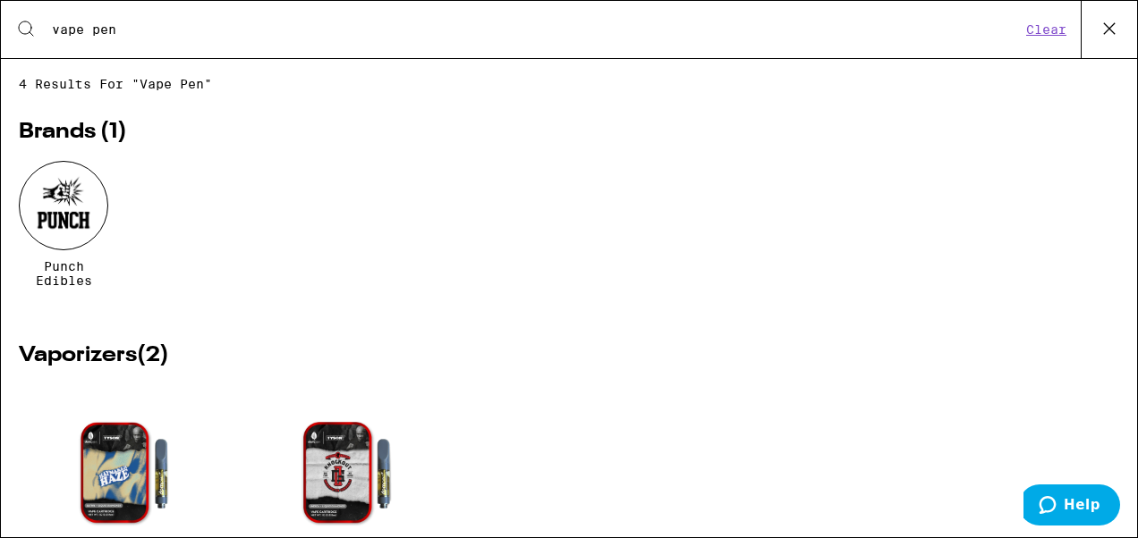
type input "vape pen"
click at [1118, 28] on icon at bounding box center [1109, 28] width 27 height 27
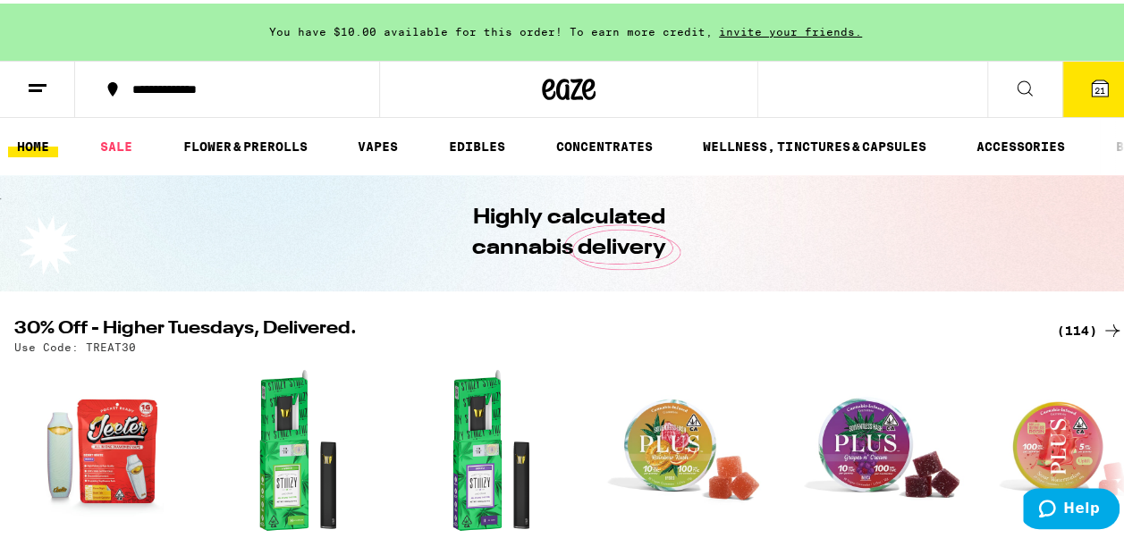
click at [1095, 88] on span "21" at bounding box center [1100, 86] width 11 height 11
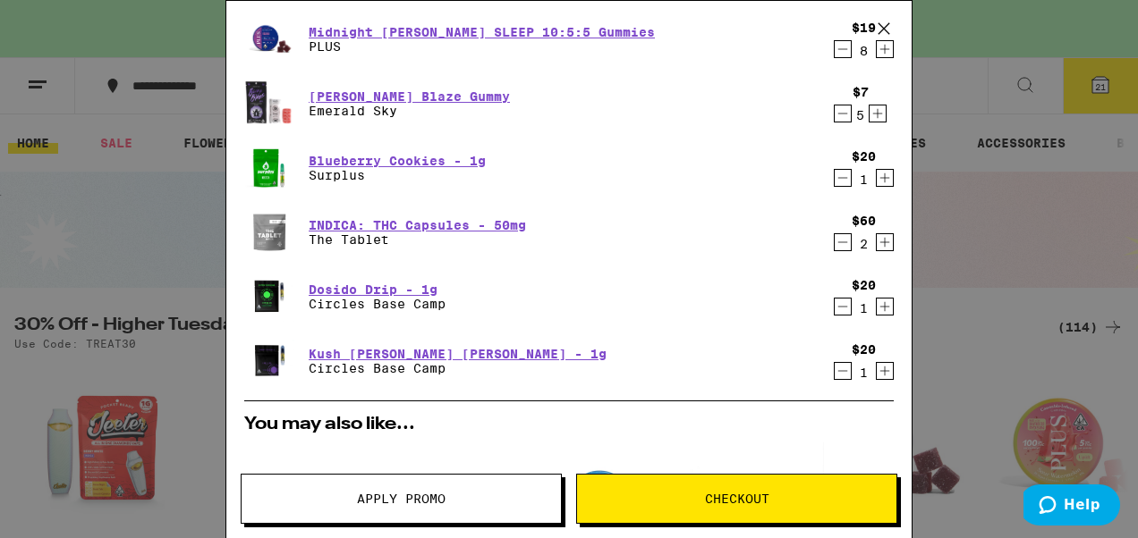
scroll to position [146, 0]
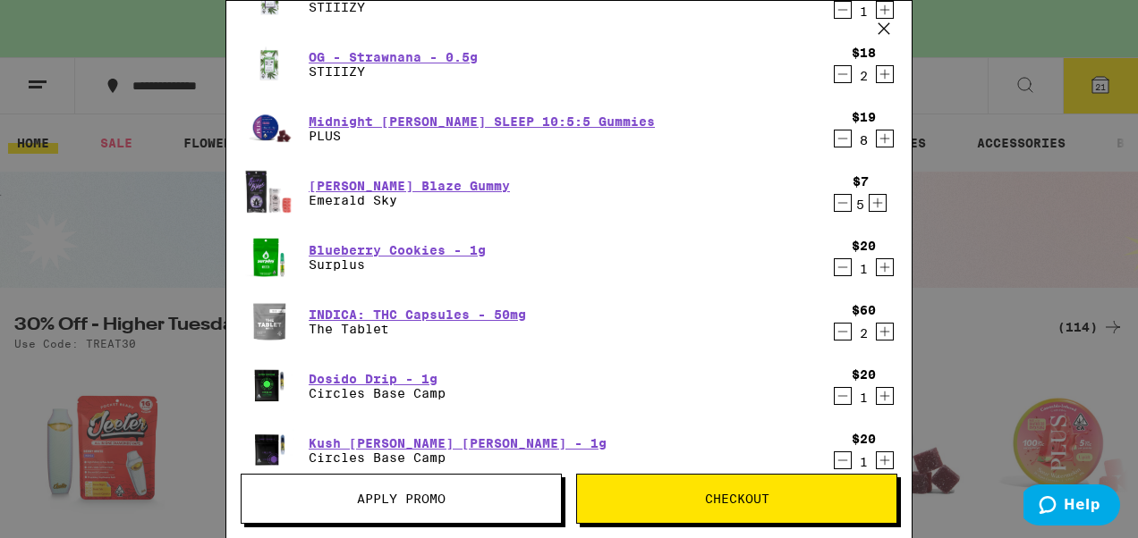
click at [835, 136] on icon "Decrement" at bounding box center [843, 138] width 16 height 21
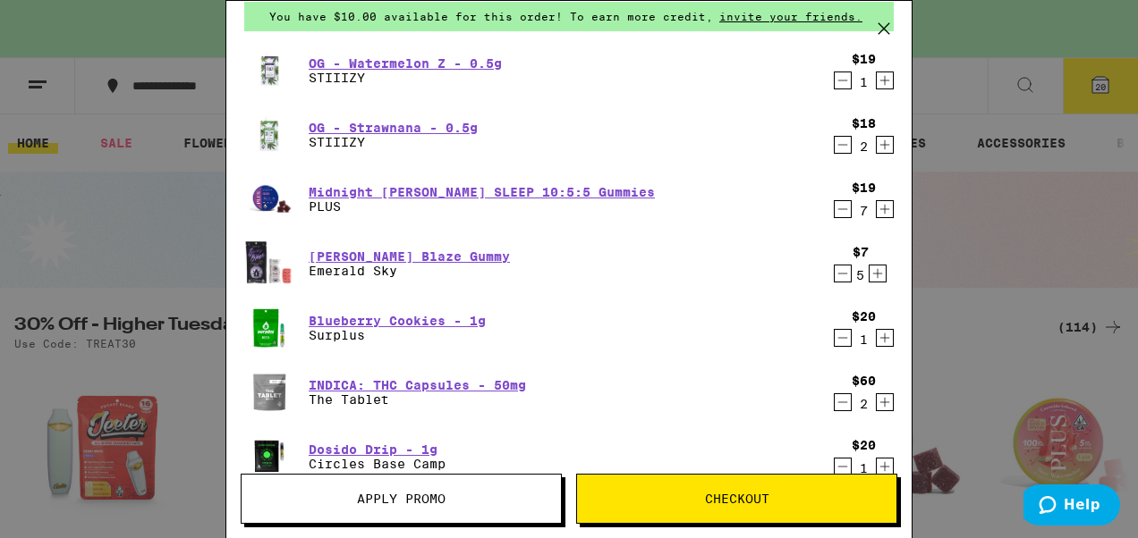
scroll to position [0, 0]
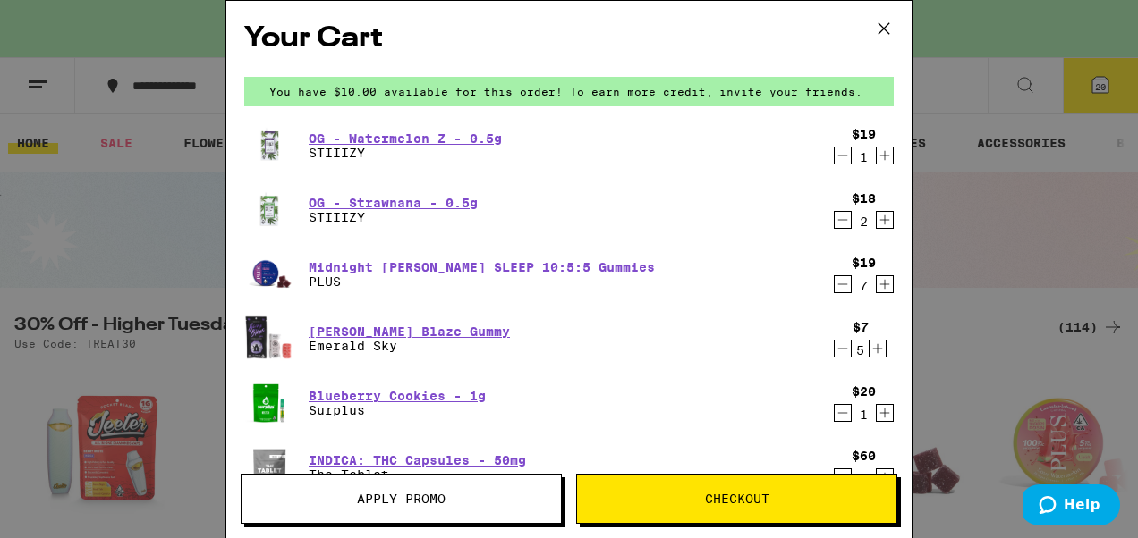
click at [835, 223] on icon "Decrement" at bounding box center [843, 219] width 16 height 21
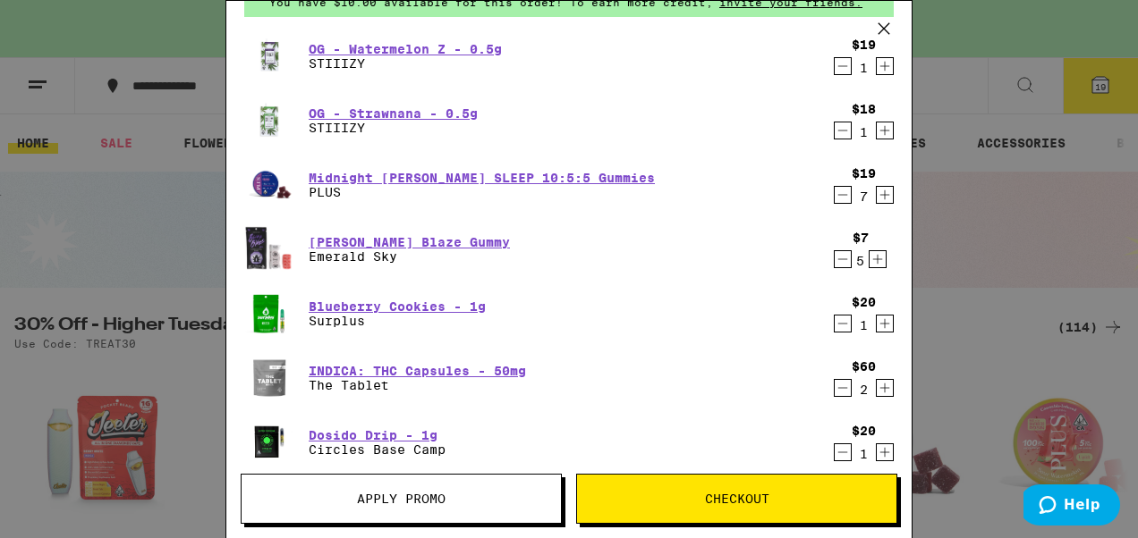
click at [835, 258] on icon "Decrement" at bounding box center [843, 259] width 16 height 21
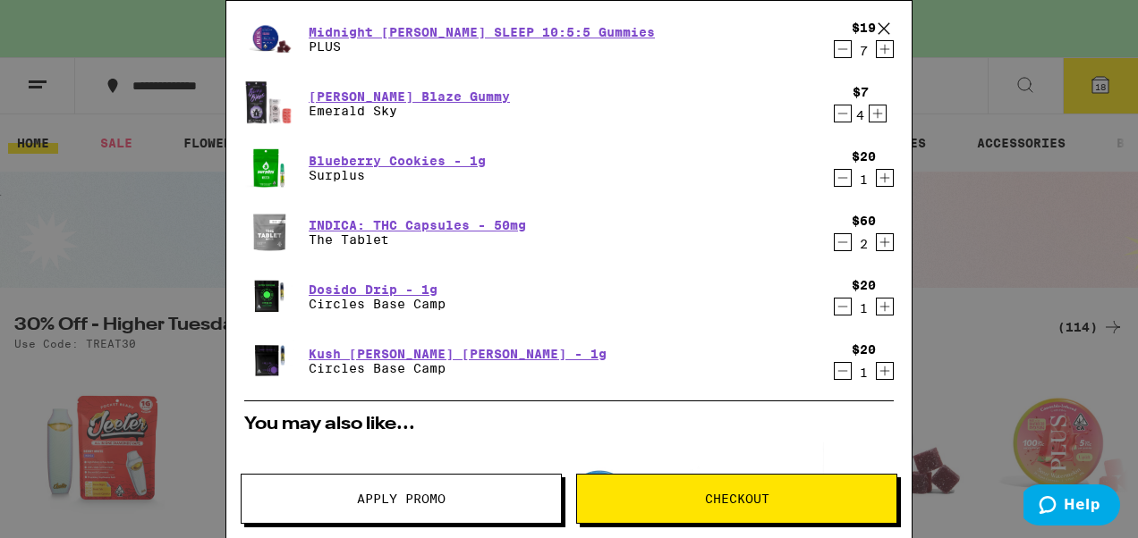
scroll to position [146, 0]
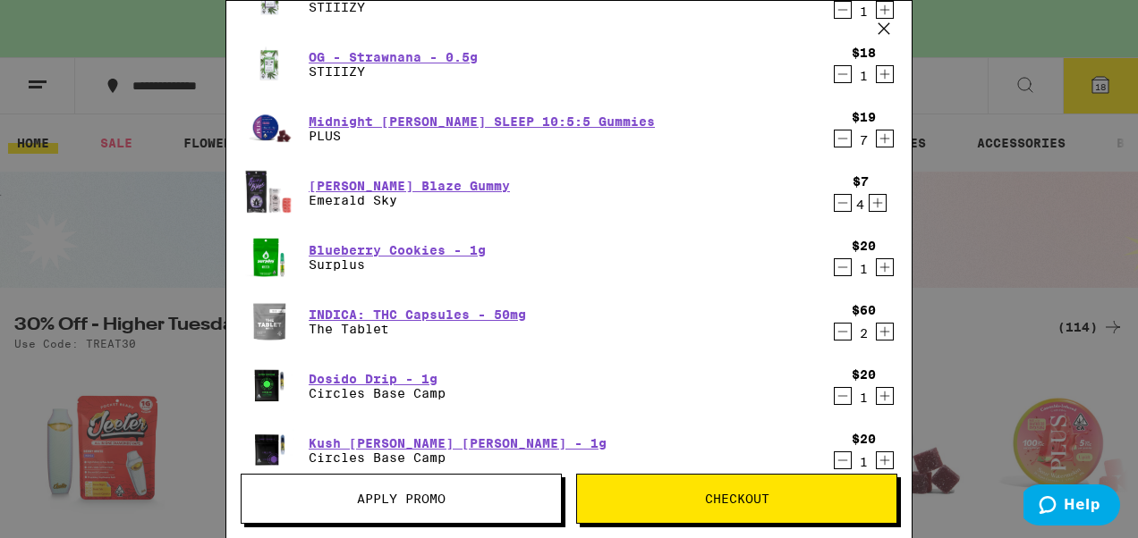
click at [835, 202] on icon "Decrement" at bounding box center [843, 202] width 16 height 21
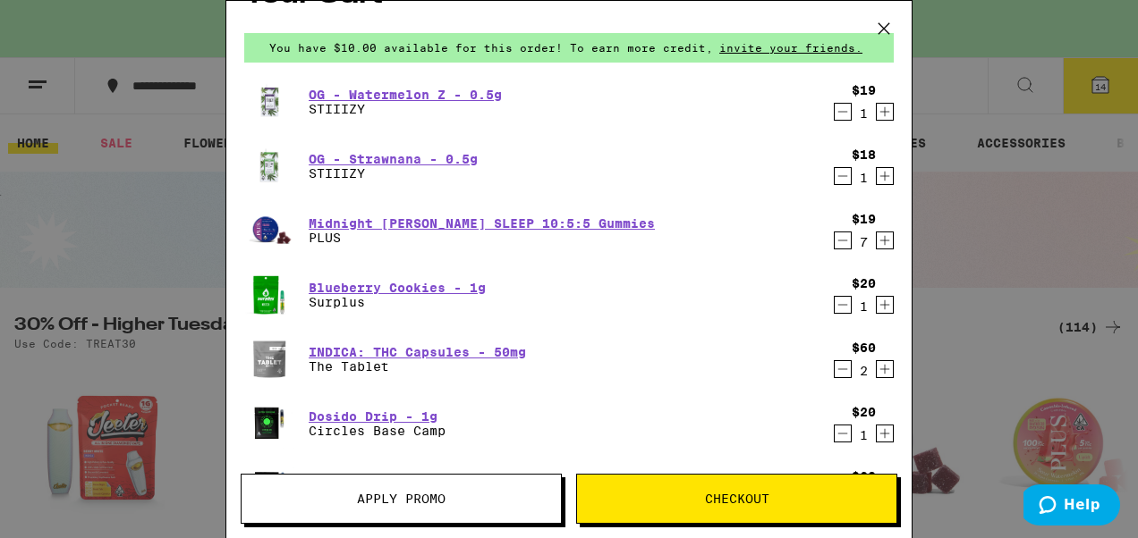
scroll to position [0, 0]
